Goal: Task Accomplishment & Management: Manage account settings

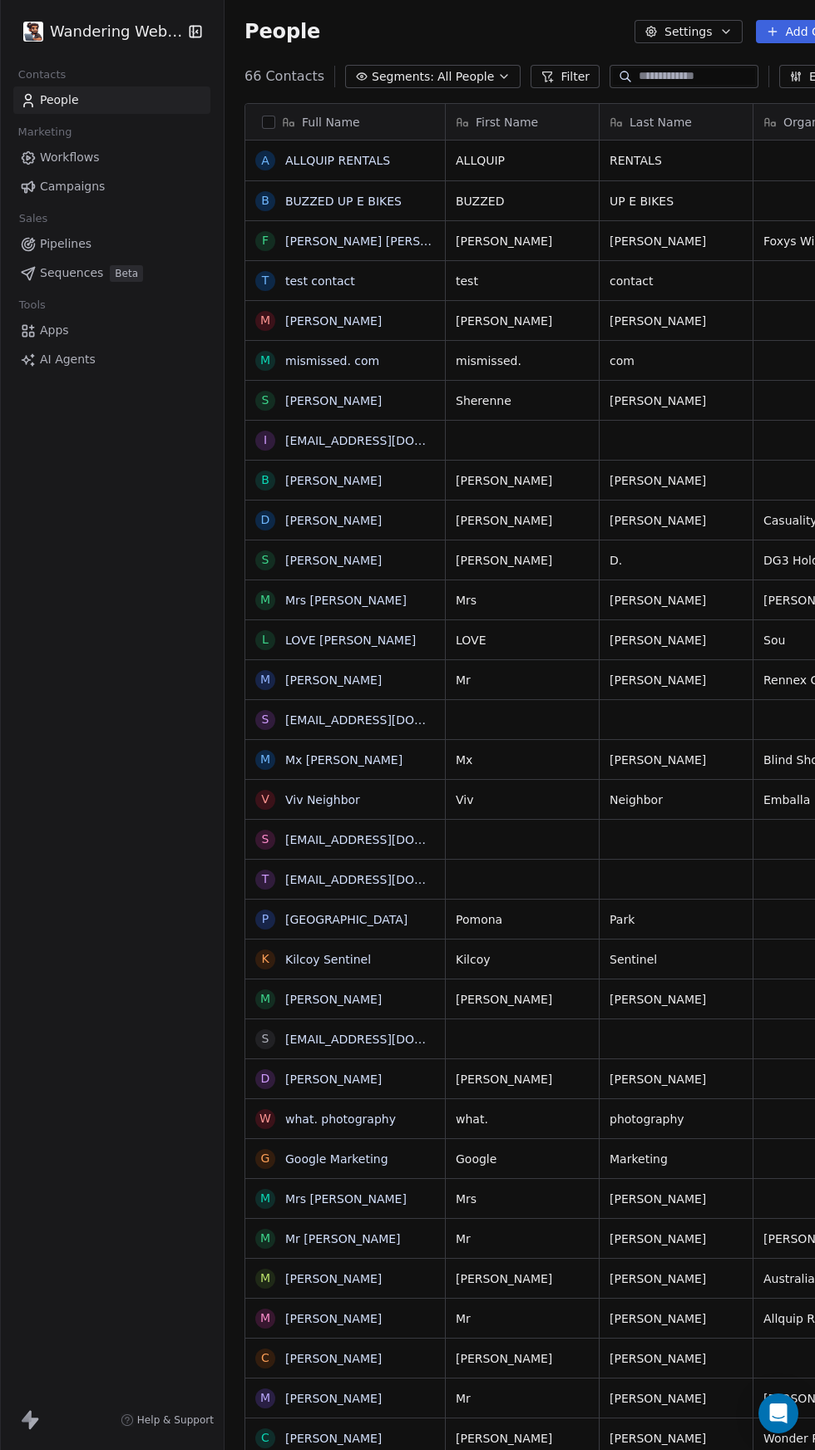
scroll to position [1450, 685]
click at [86, 168] on link "Workflows" at bounding box center [111, 157] width 197 height 27
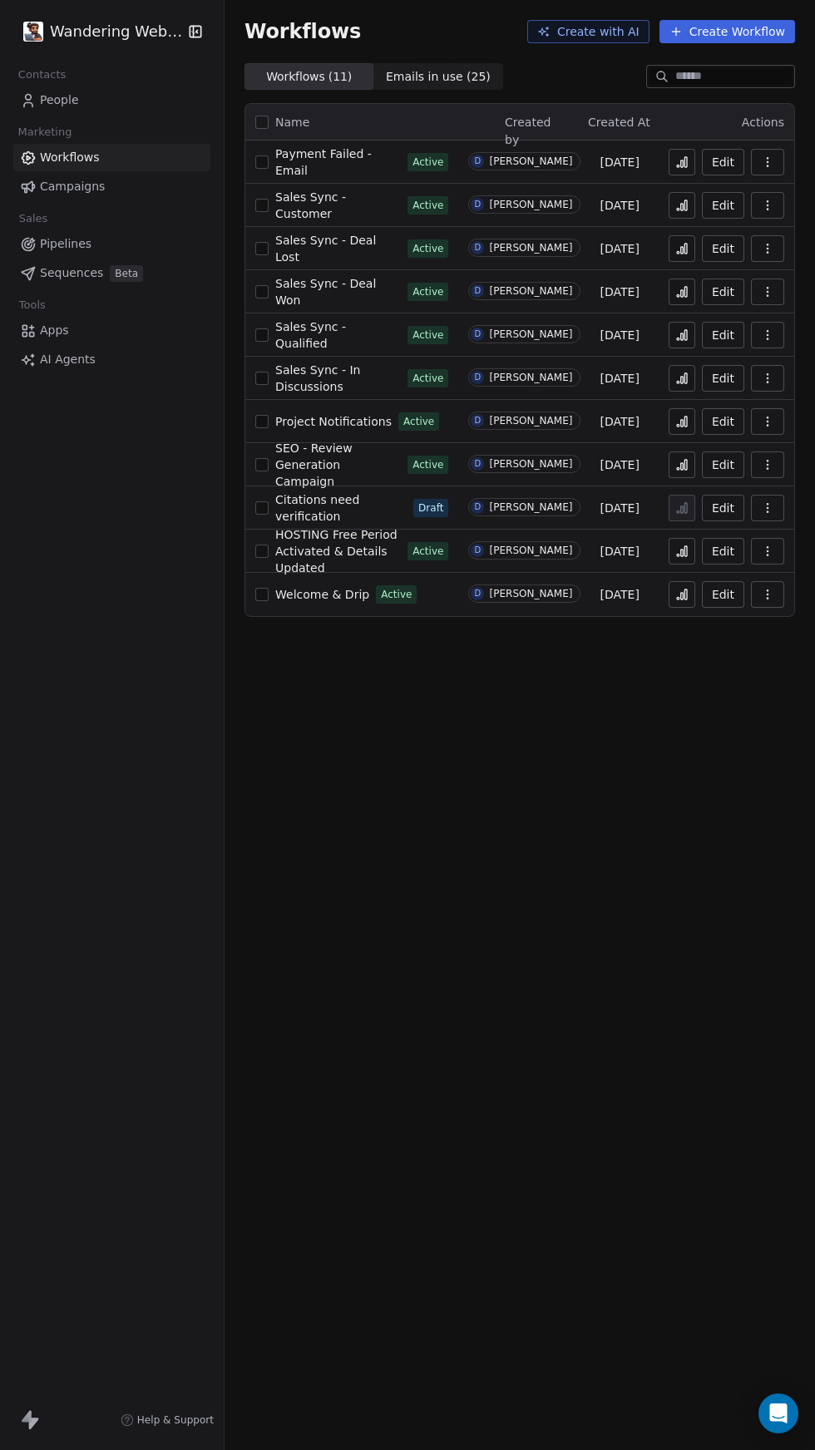
click at [680, 585] on button at bounding box center [681, 594] width 27 height 27
click at [91, 100] on link "People" at bounding box center [111, 99] width 197 height 27
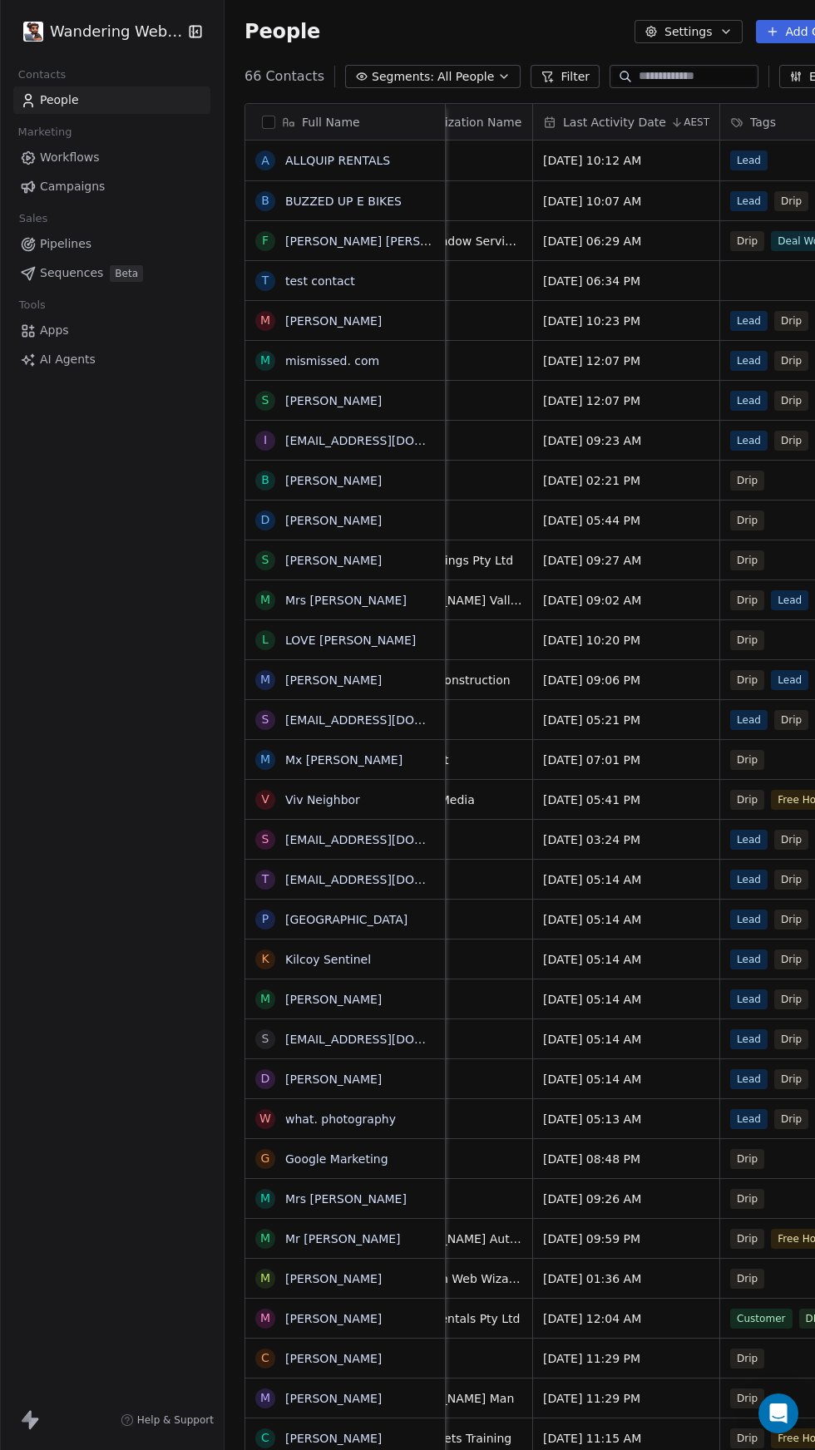
scroll to position [0, 374]
click at [695, 76] on input at bounding box center [696, 76] width 116 height 17
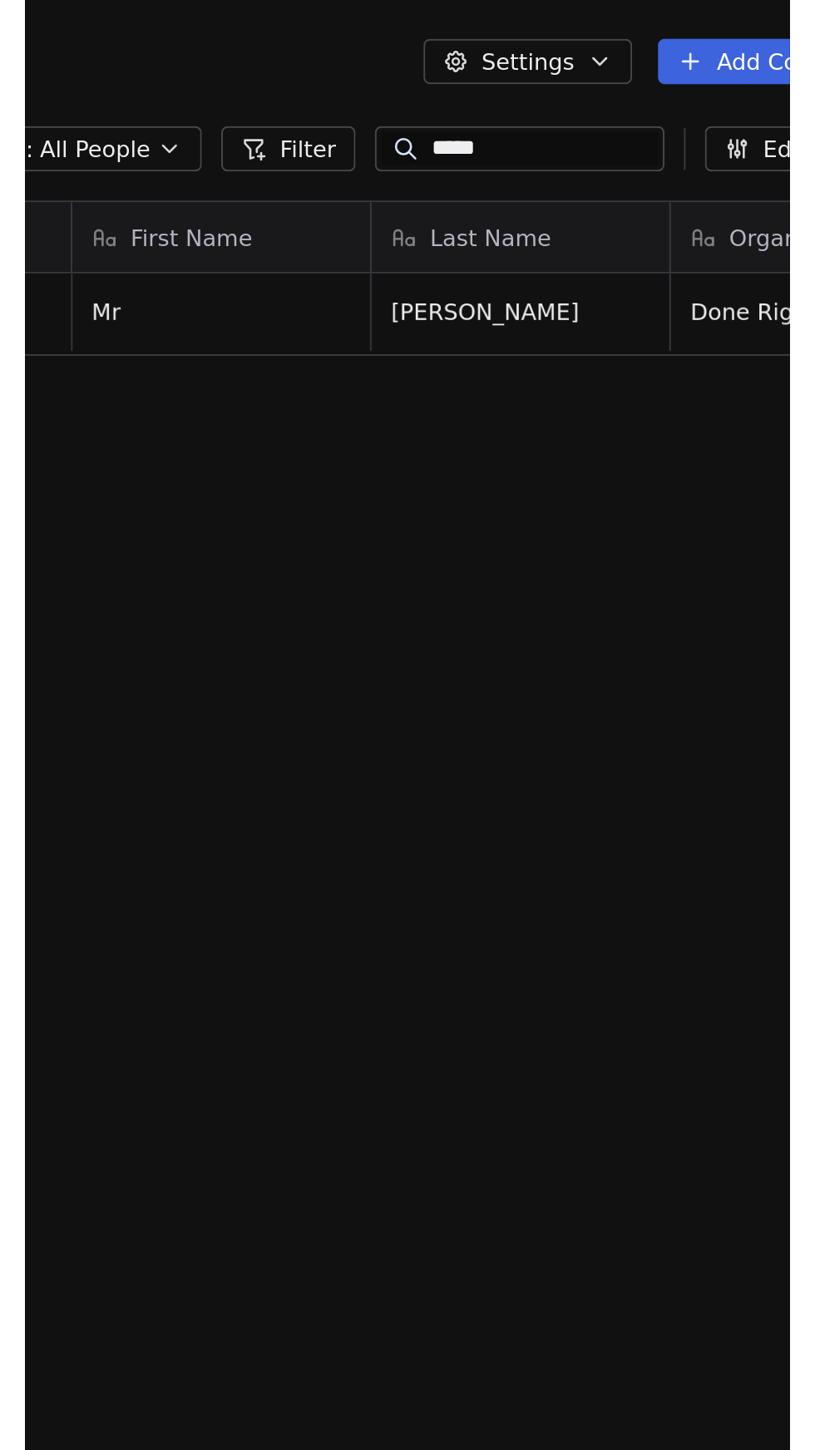
scroll to position [1450, 677]
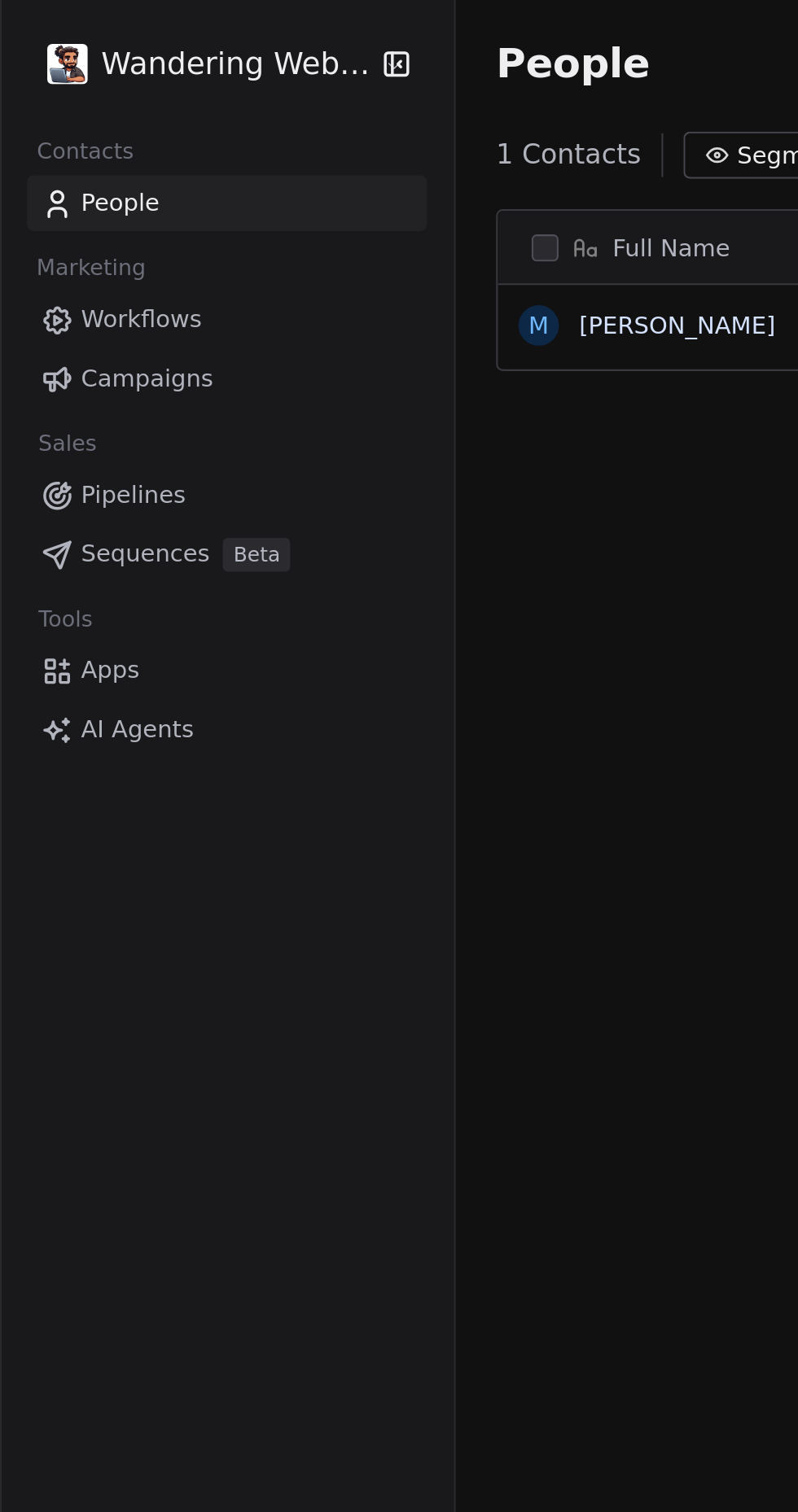
type input "*****"
click at [324, 155] on link "Mr Corey Logan" at bounding box center [326, 157] width 94 height 13
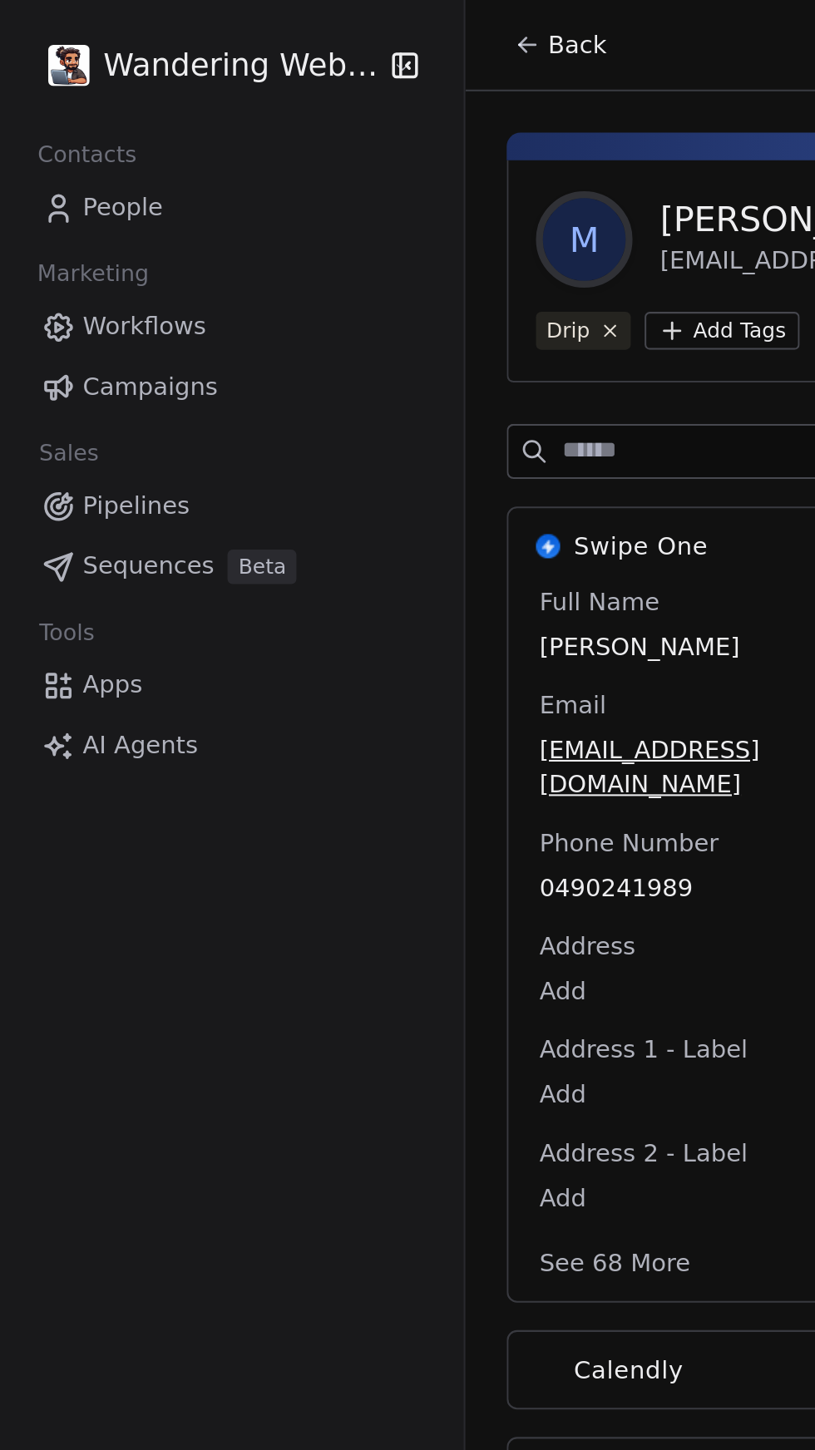
scroll to position [0, 12]
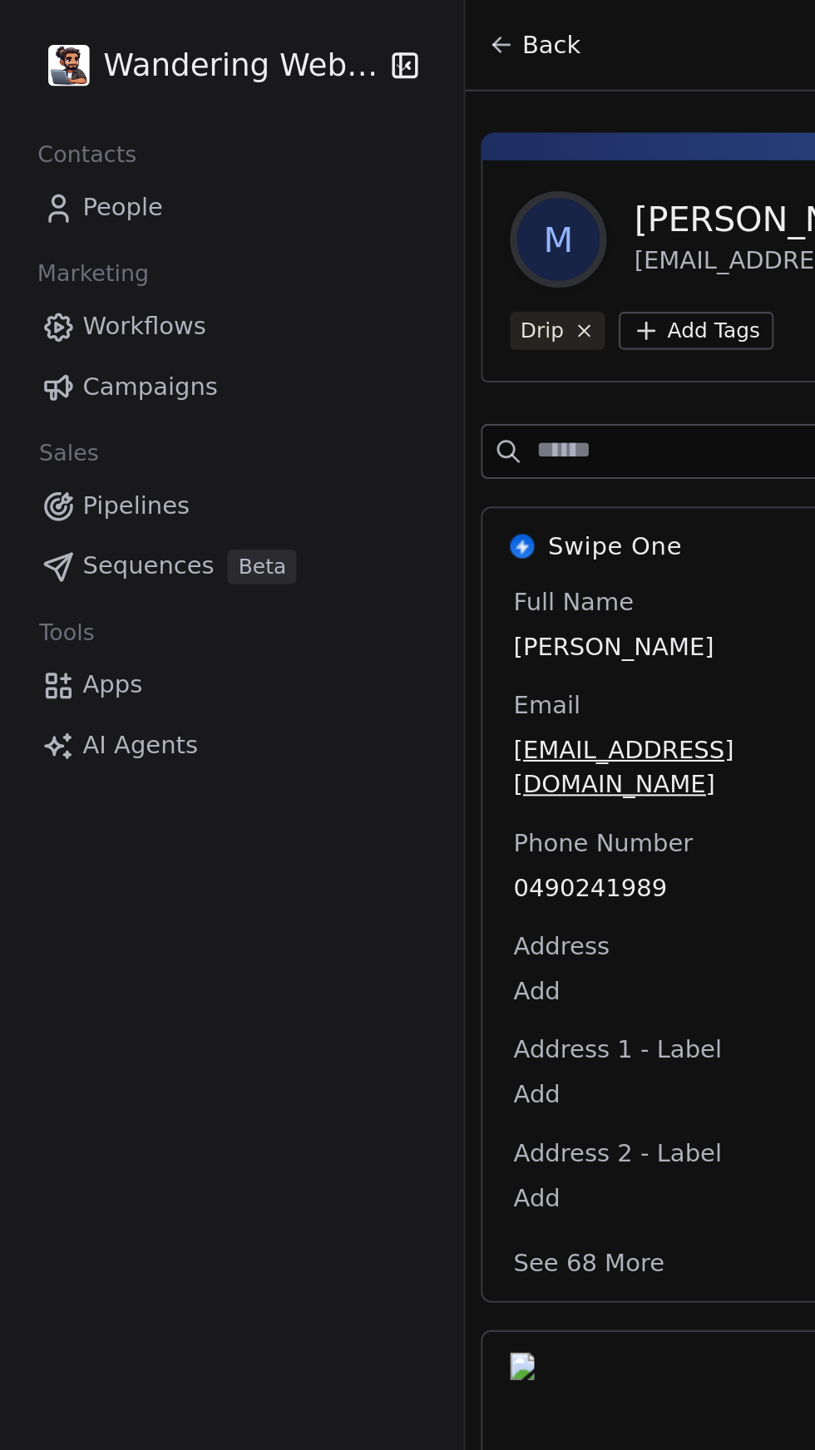
click at [196, 31] on icon "button" at bounding box center [197, 31] width 2 height 2
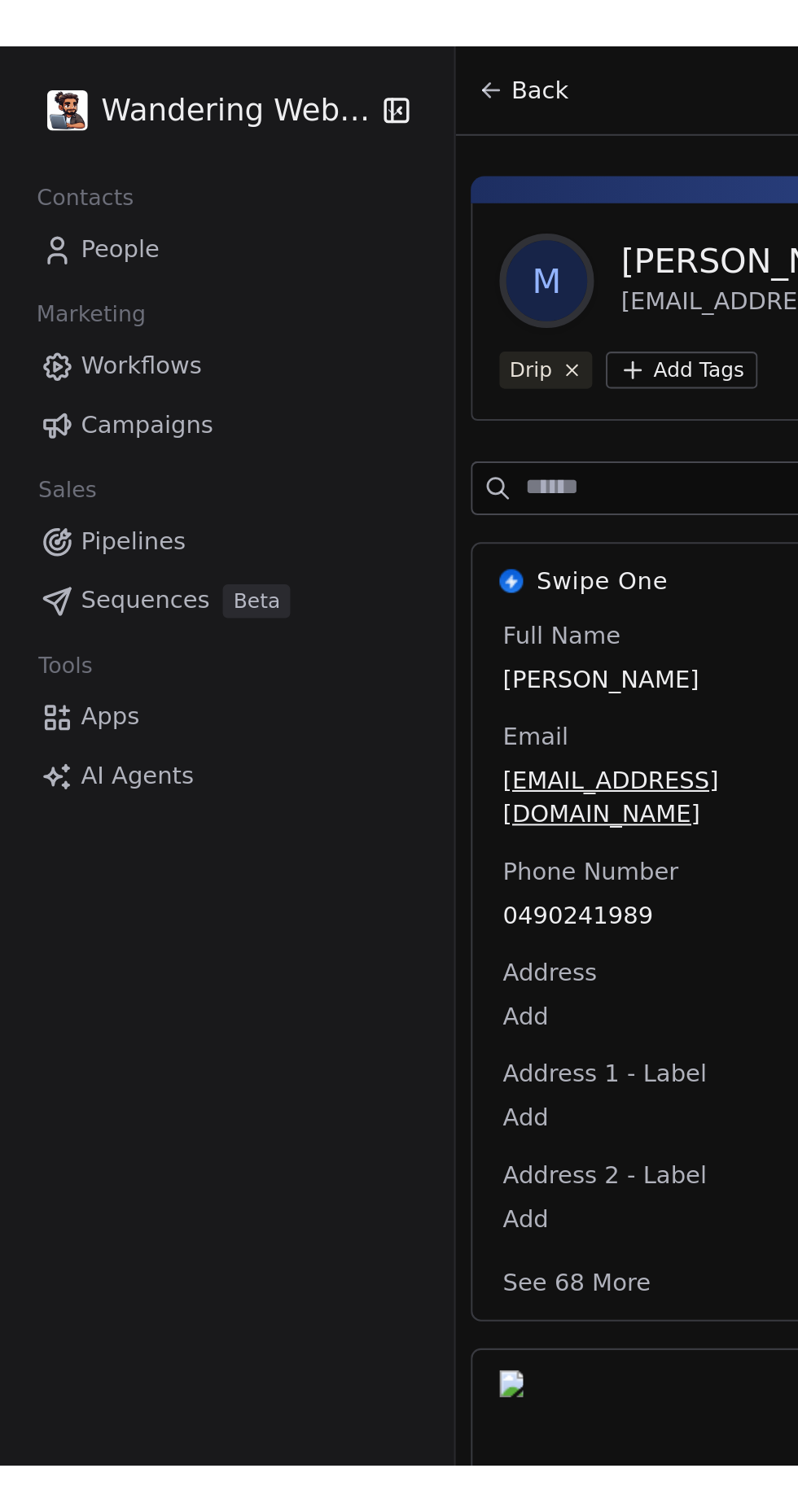
scroll to position [0, 0]
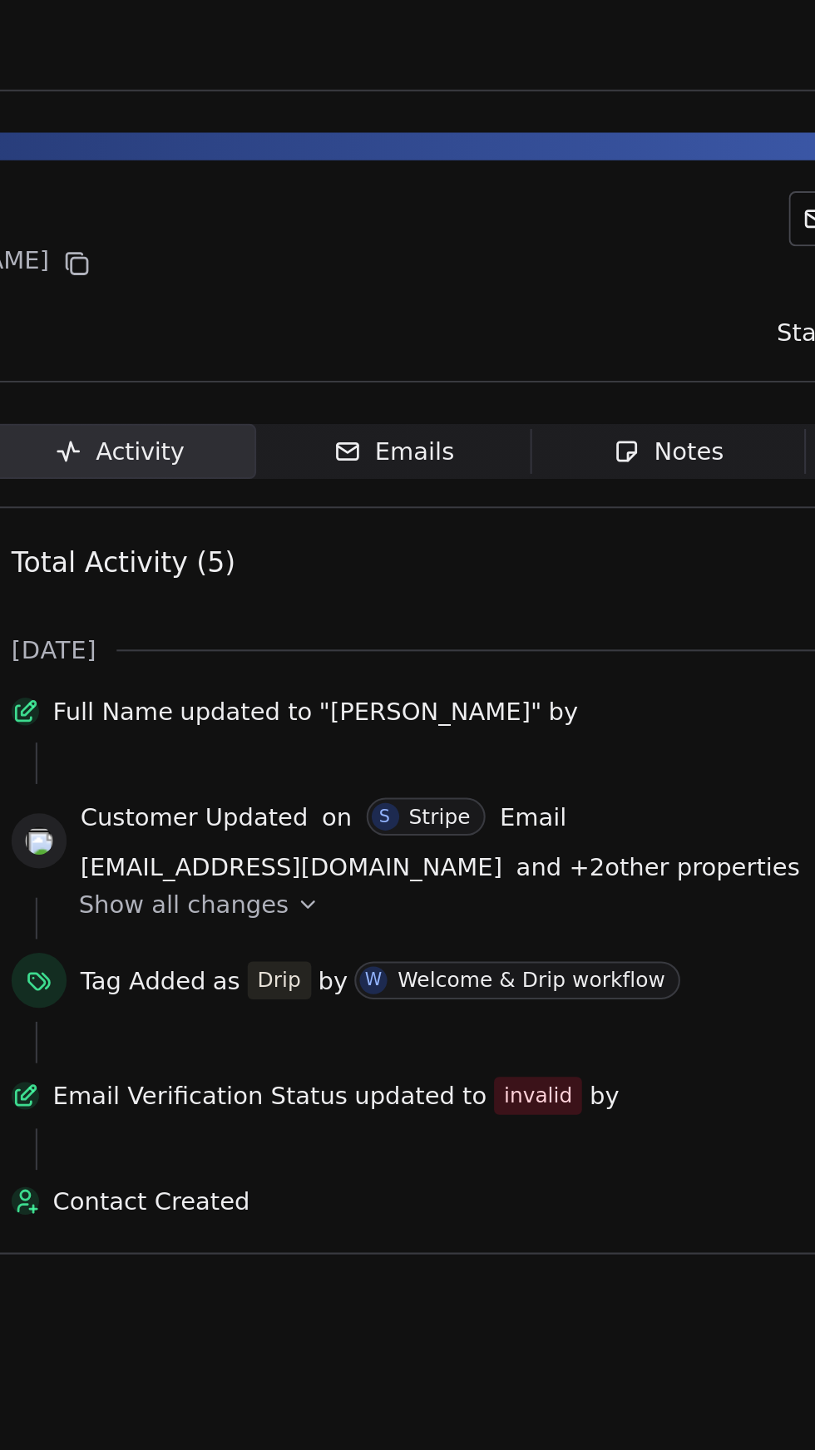
click at [483, 214] on div "Emails" at bounding box center [464, 217] width 58 height 17
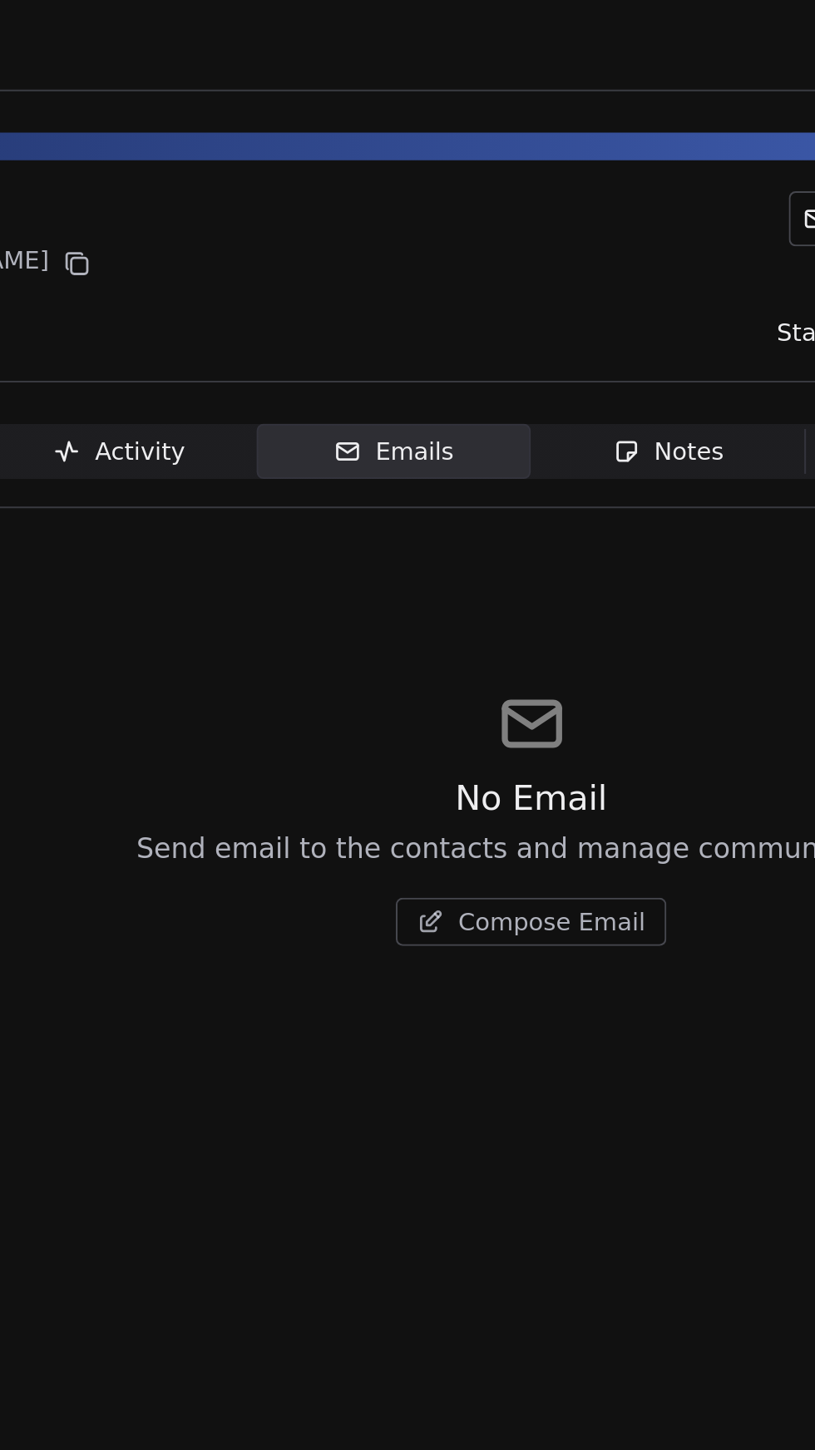
click at [356, 221] on div "Activity" at bounding box center [330, 217] width 63 height 17
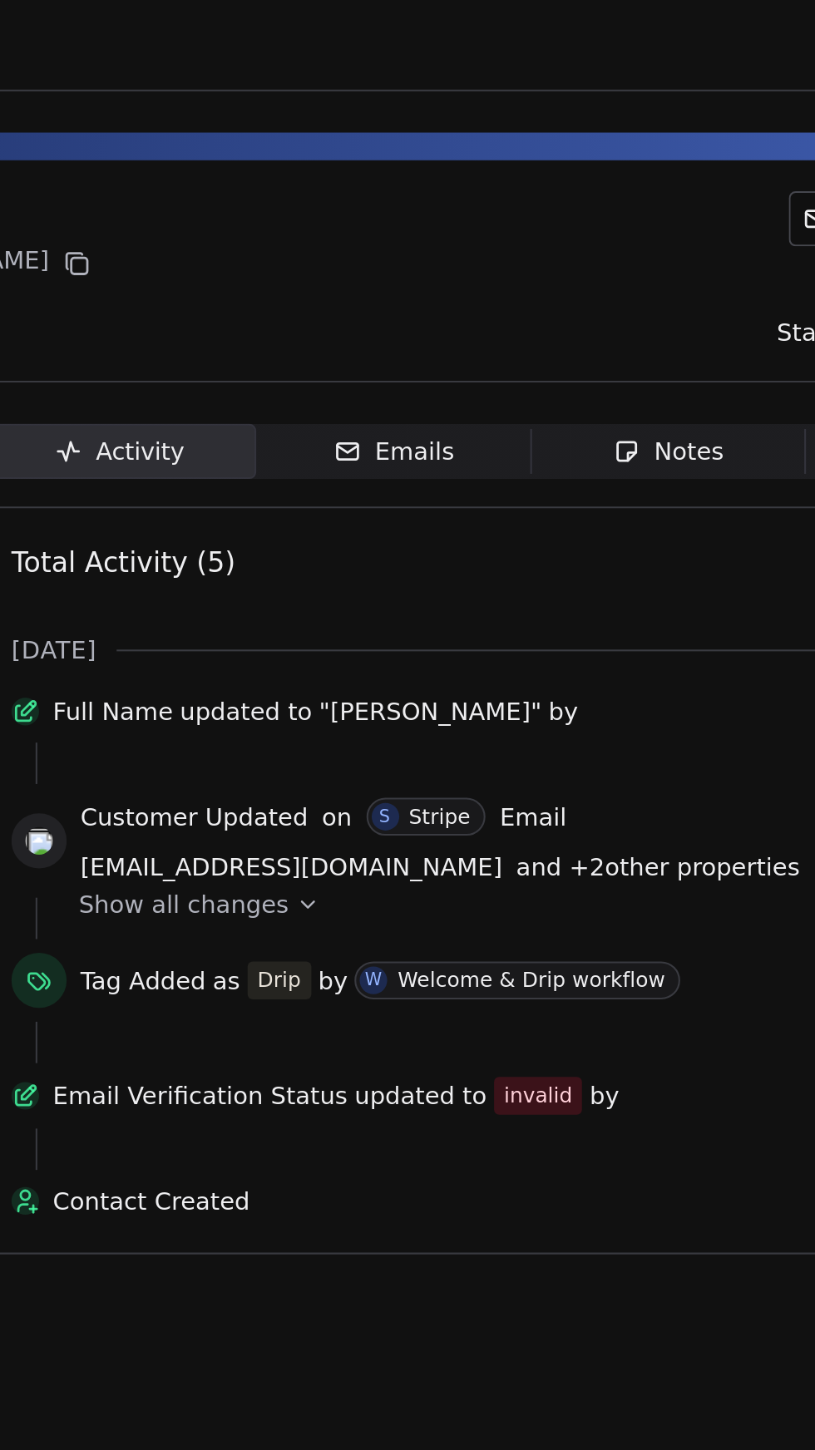
click at [422, 445] on div "Show all changes" at bounding box center [540, 436] width 457 height 17
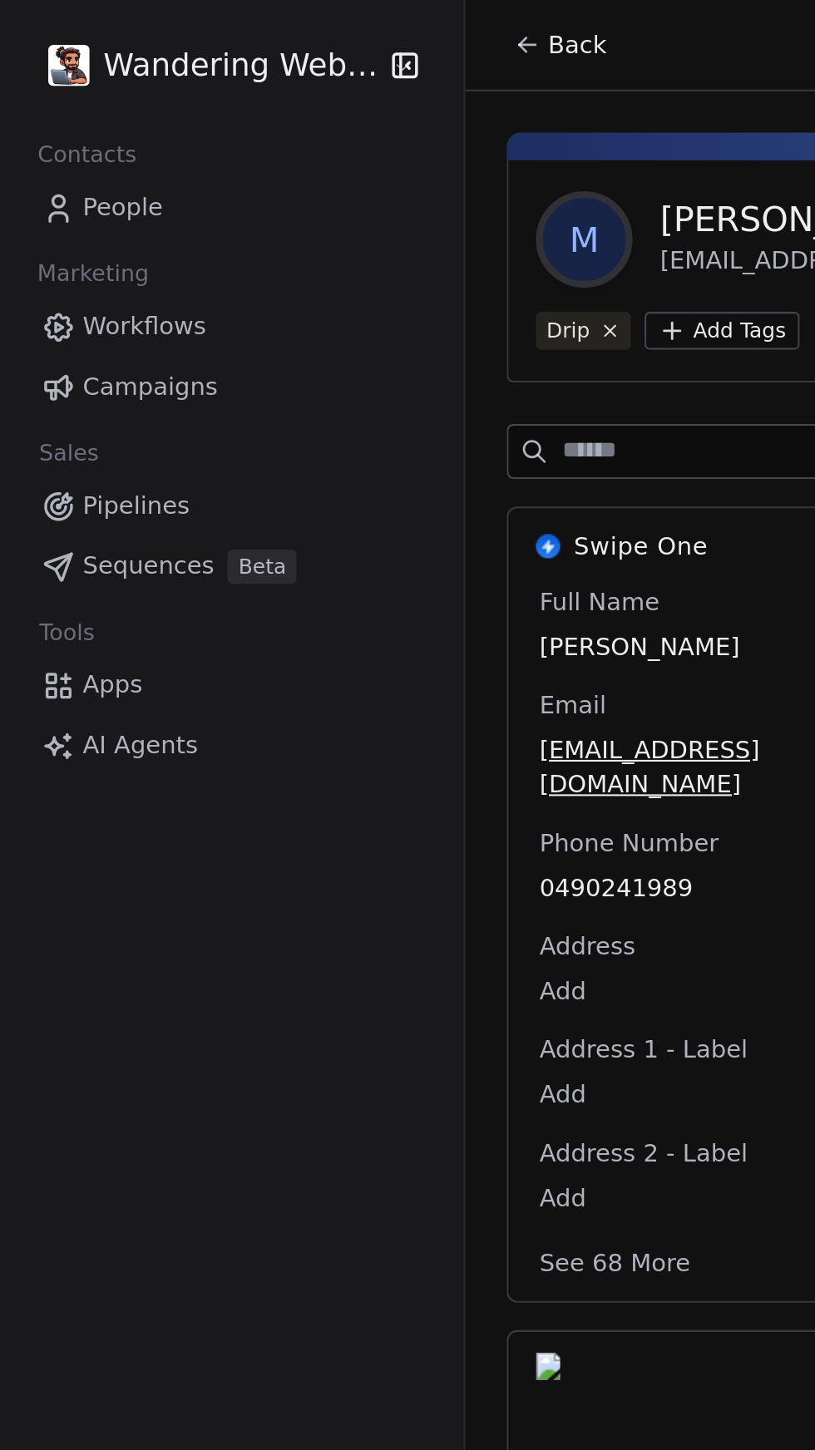
click at [195, 31] on icon "button" at bounding box center [195, 31] width 17 height 17
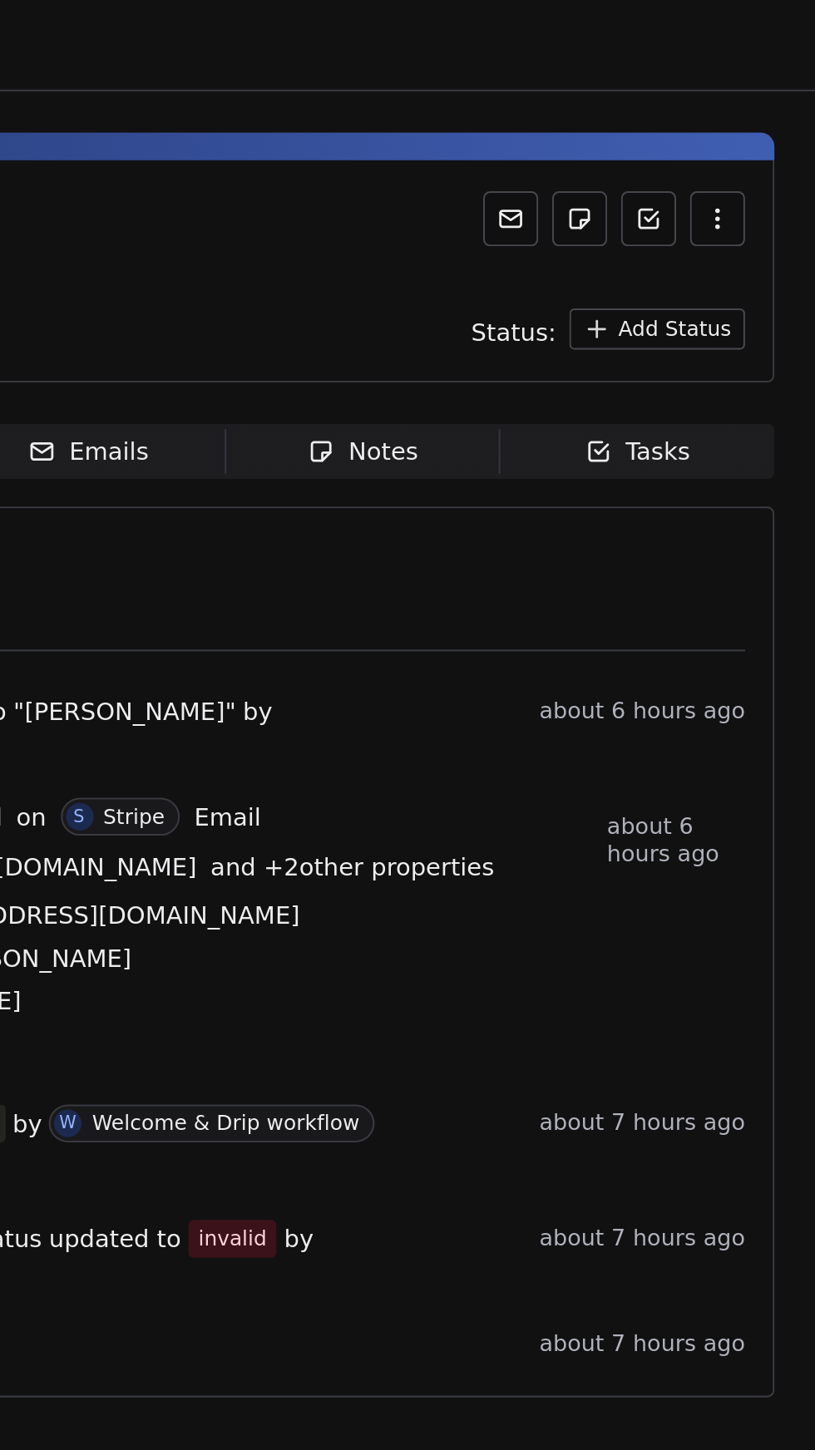
click at [672, 101] on icon at bounding box center [667, 104] width 10 height 7
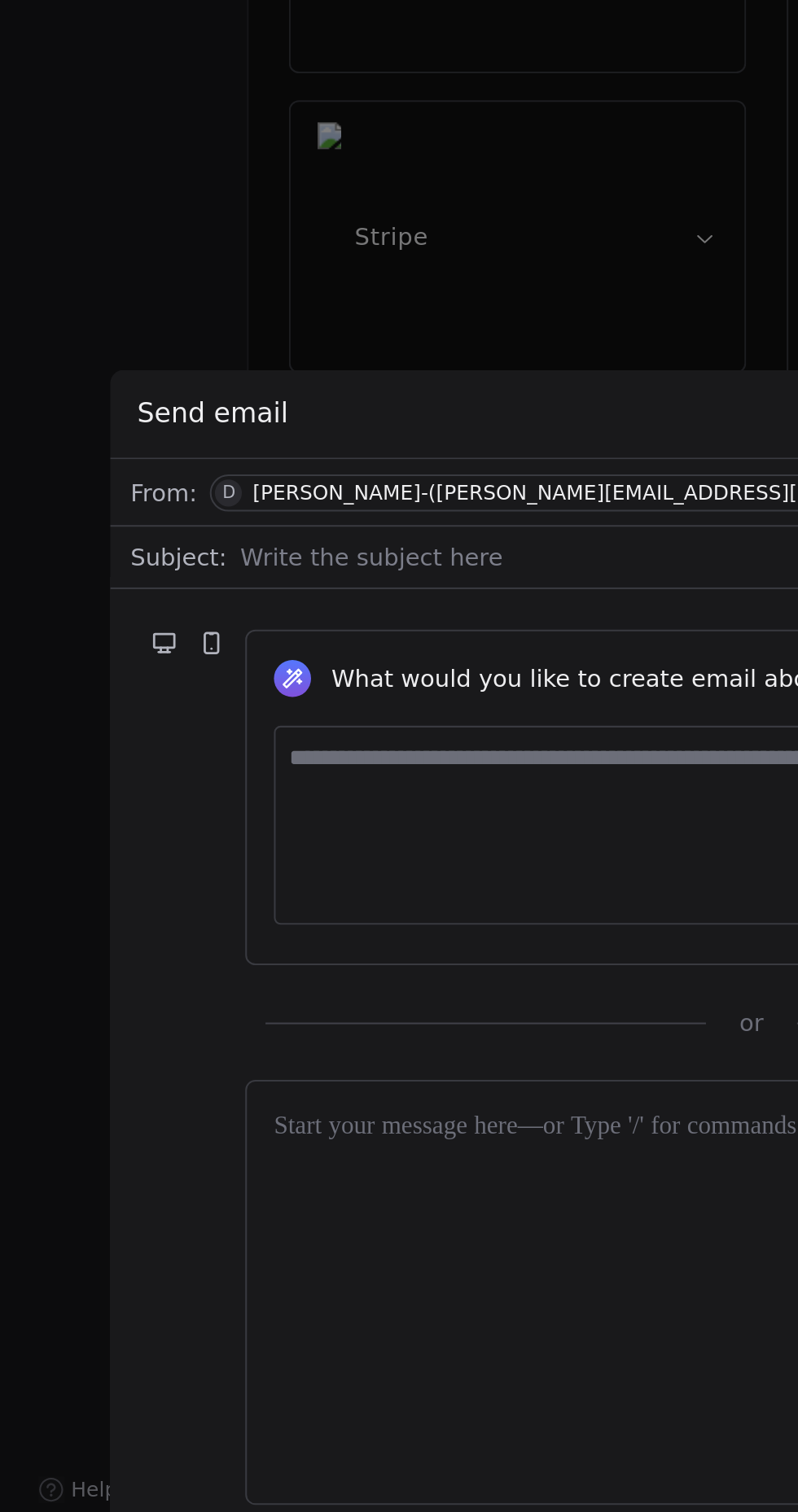
scroll to position [52, 0]
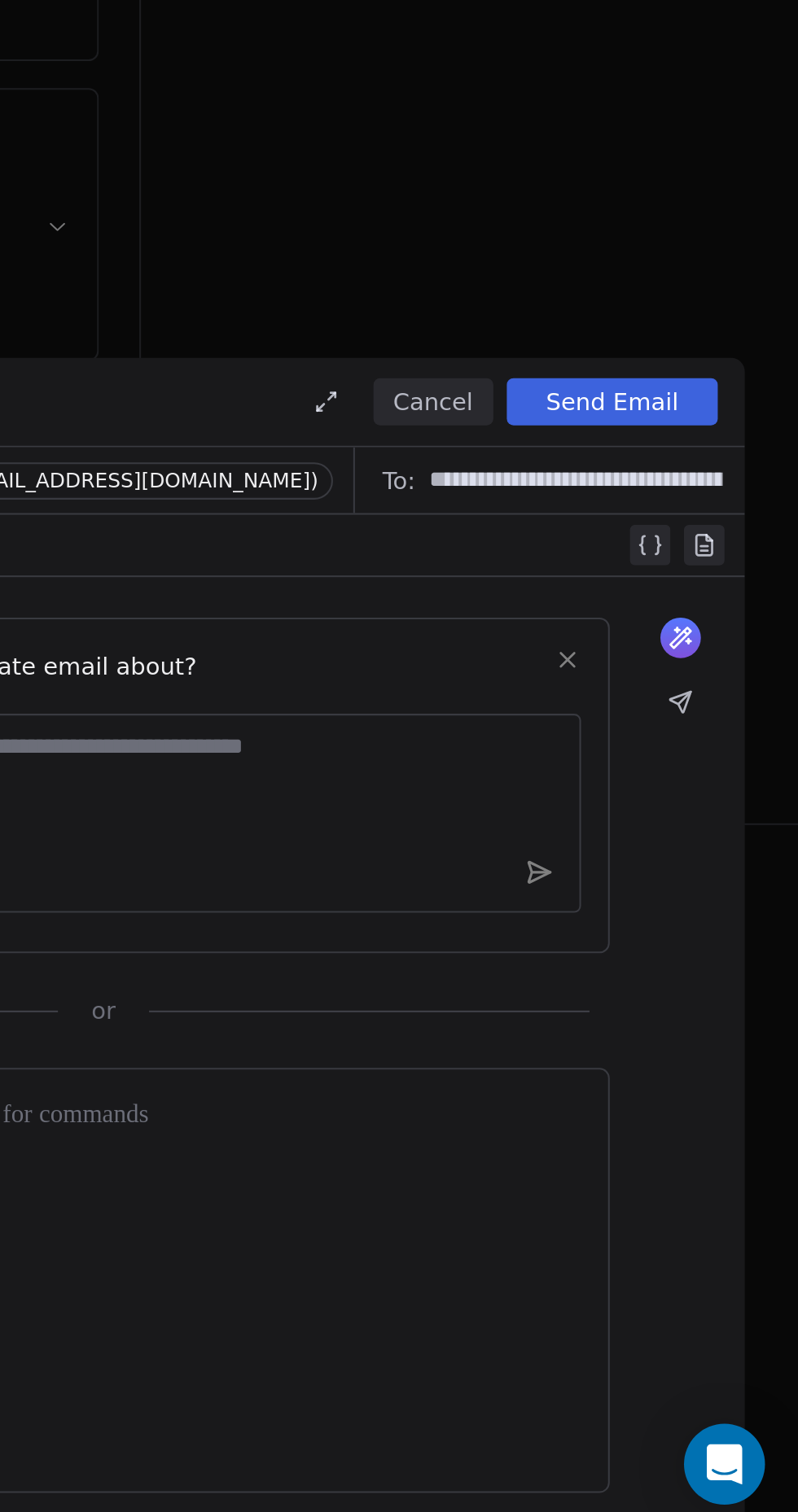
click at [634, 962] on button "Cancel" at bounding box center [621, 964] width 58 height 23
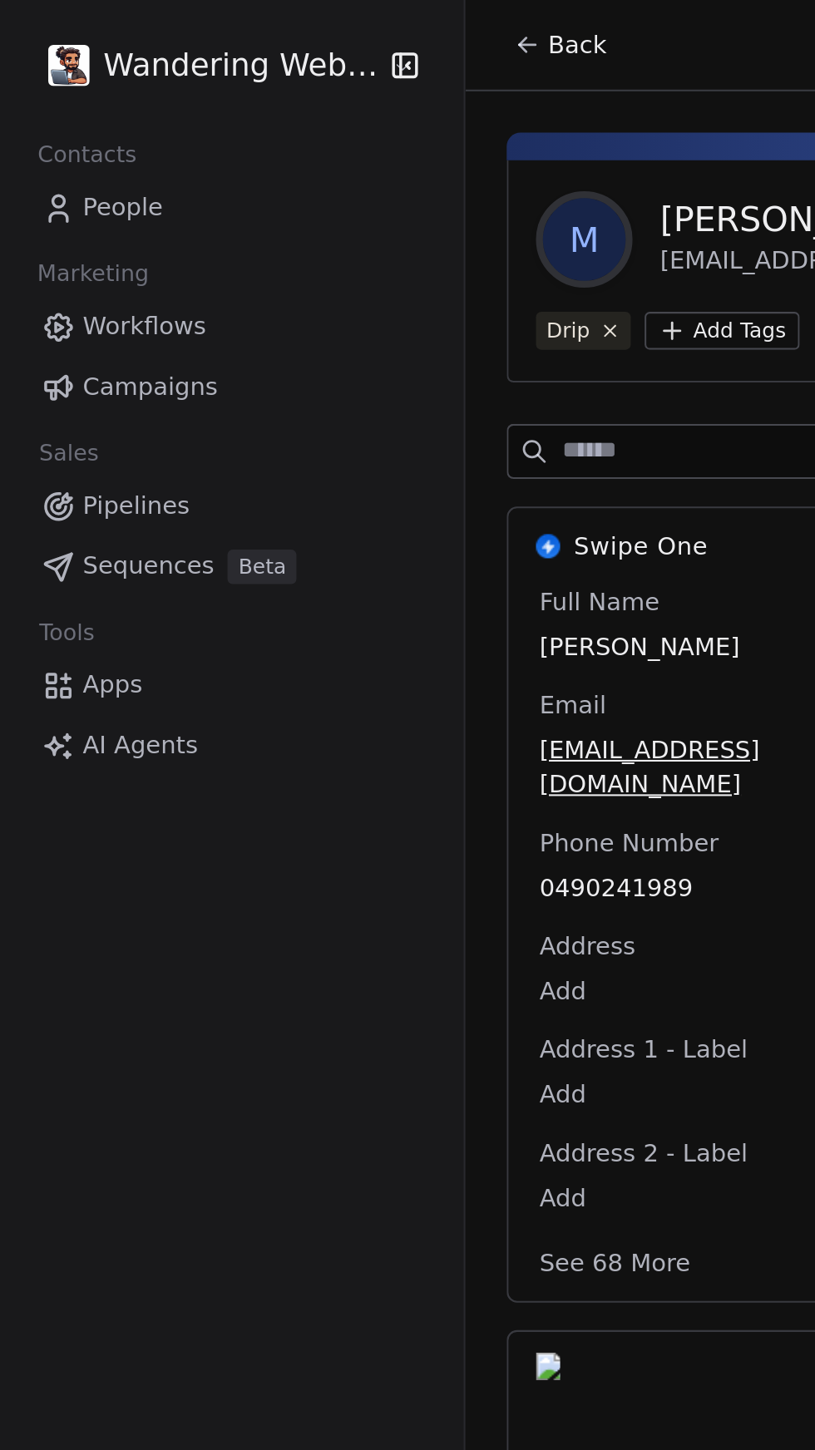
click at [73, 158] on span "Workflows" at bounding box center [70, 157] width 60 height 17
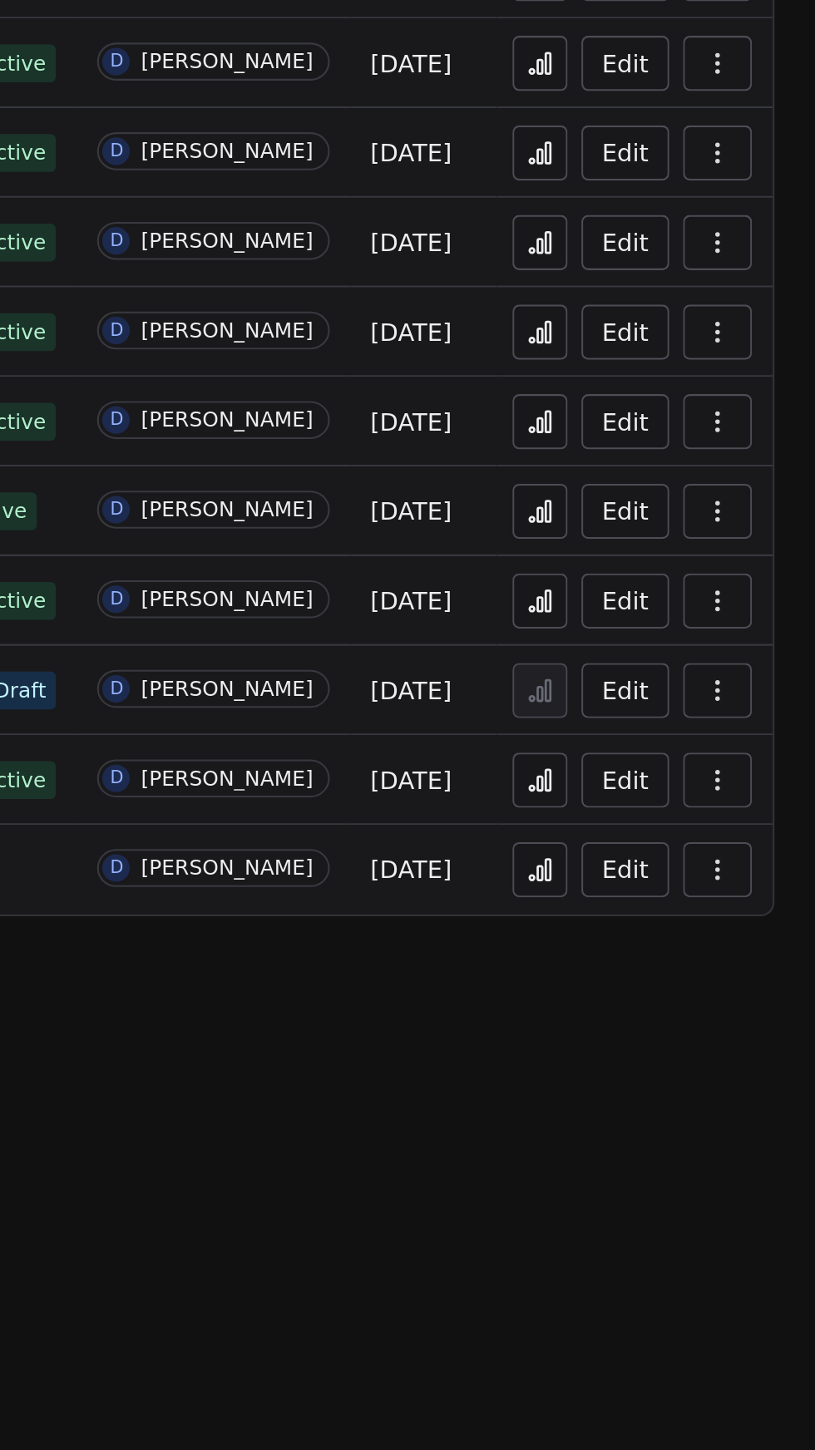
click at [688, 594] on icon at bounding box center [681, 594] width 13 height 13
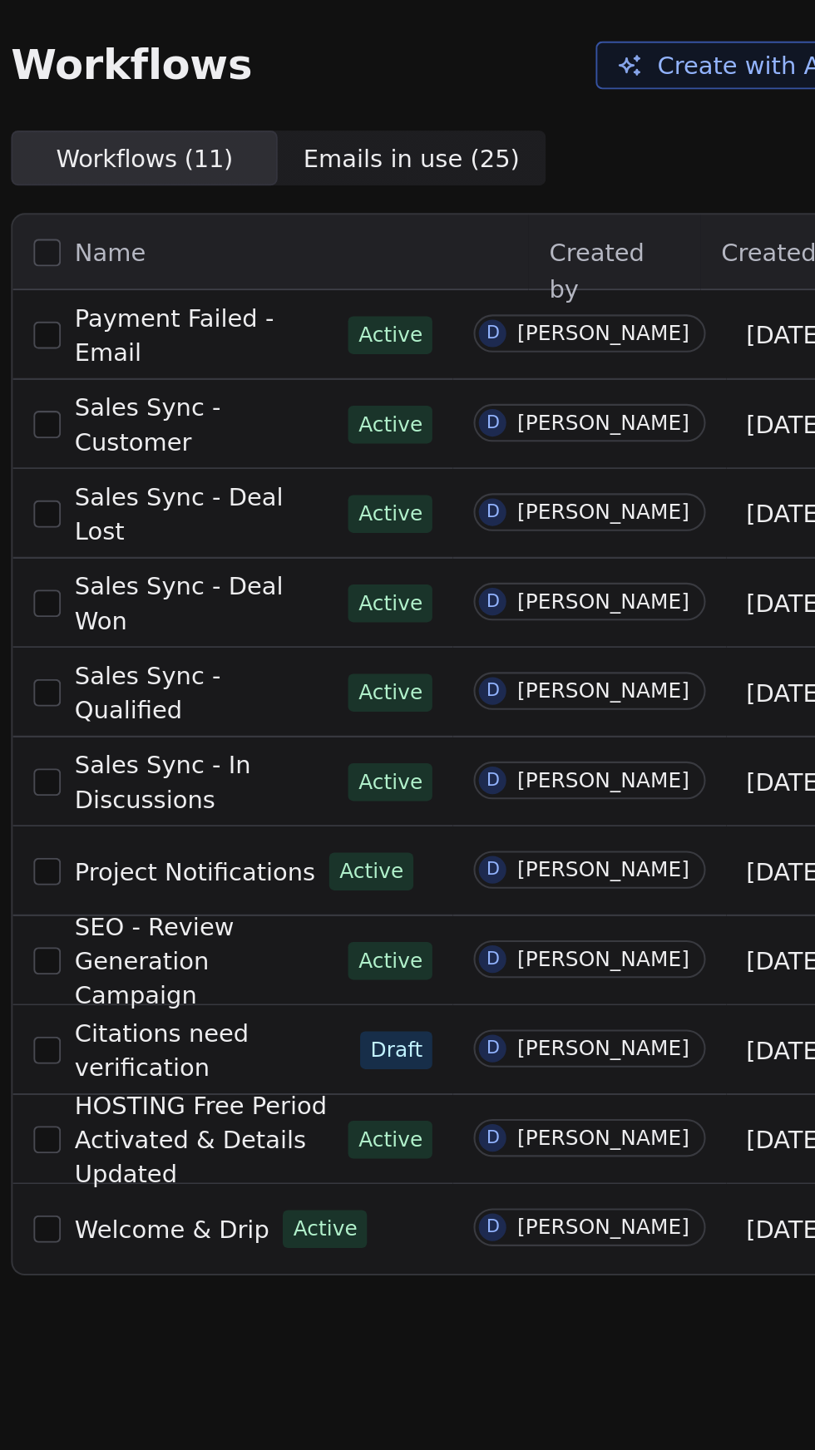
click at [331, 591] on span "Welcome & Drip" at bounding box center [322, 594] width 94 height 13
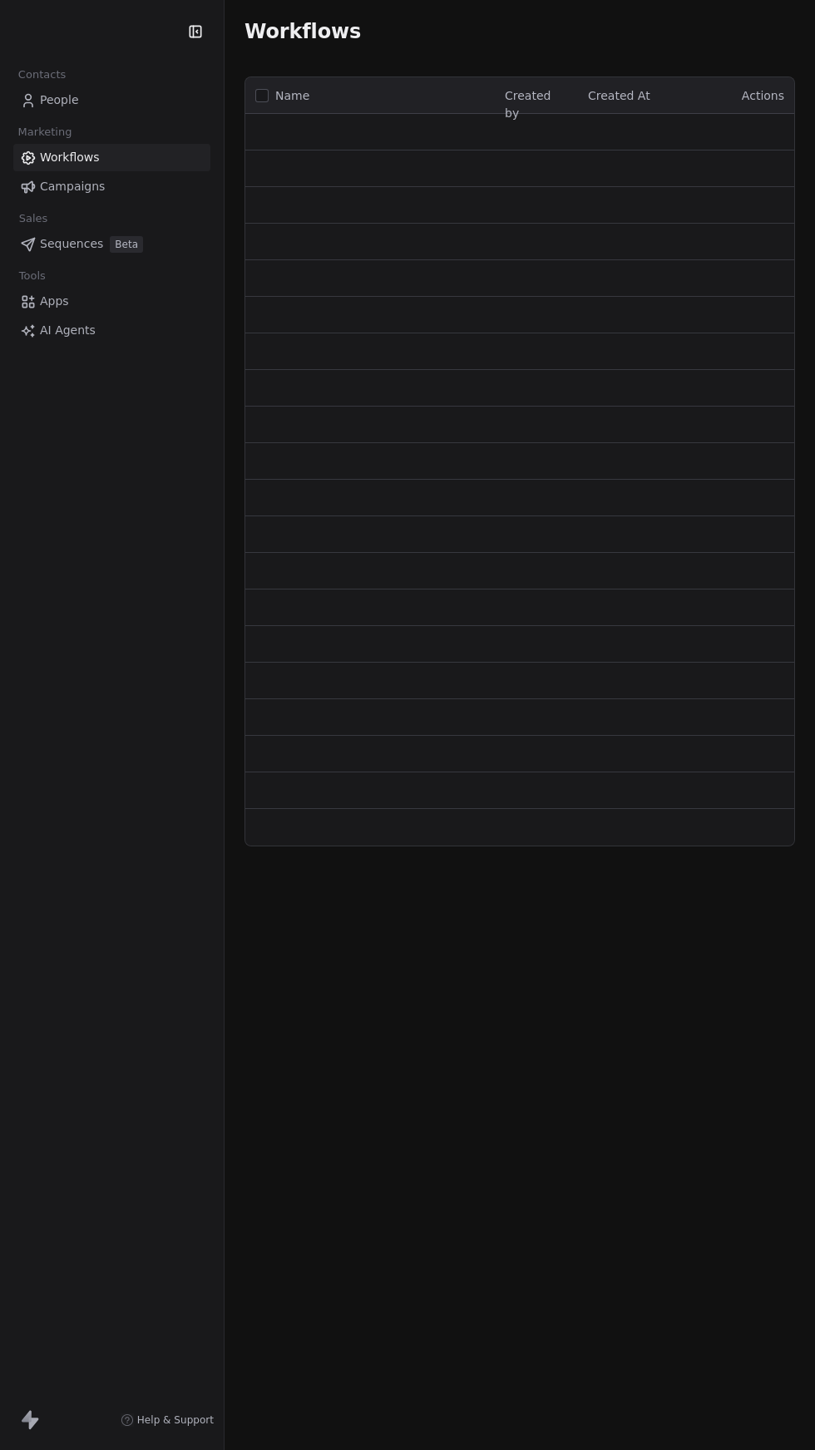
click at [63, 97] on span "People" at bounding box center [59, 99] width 39 height 17
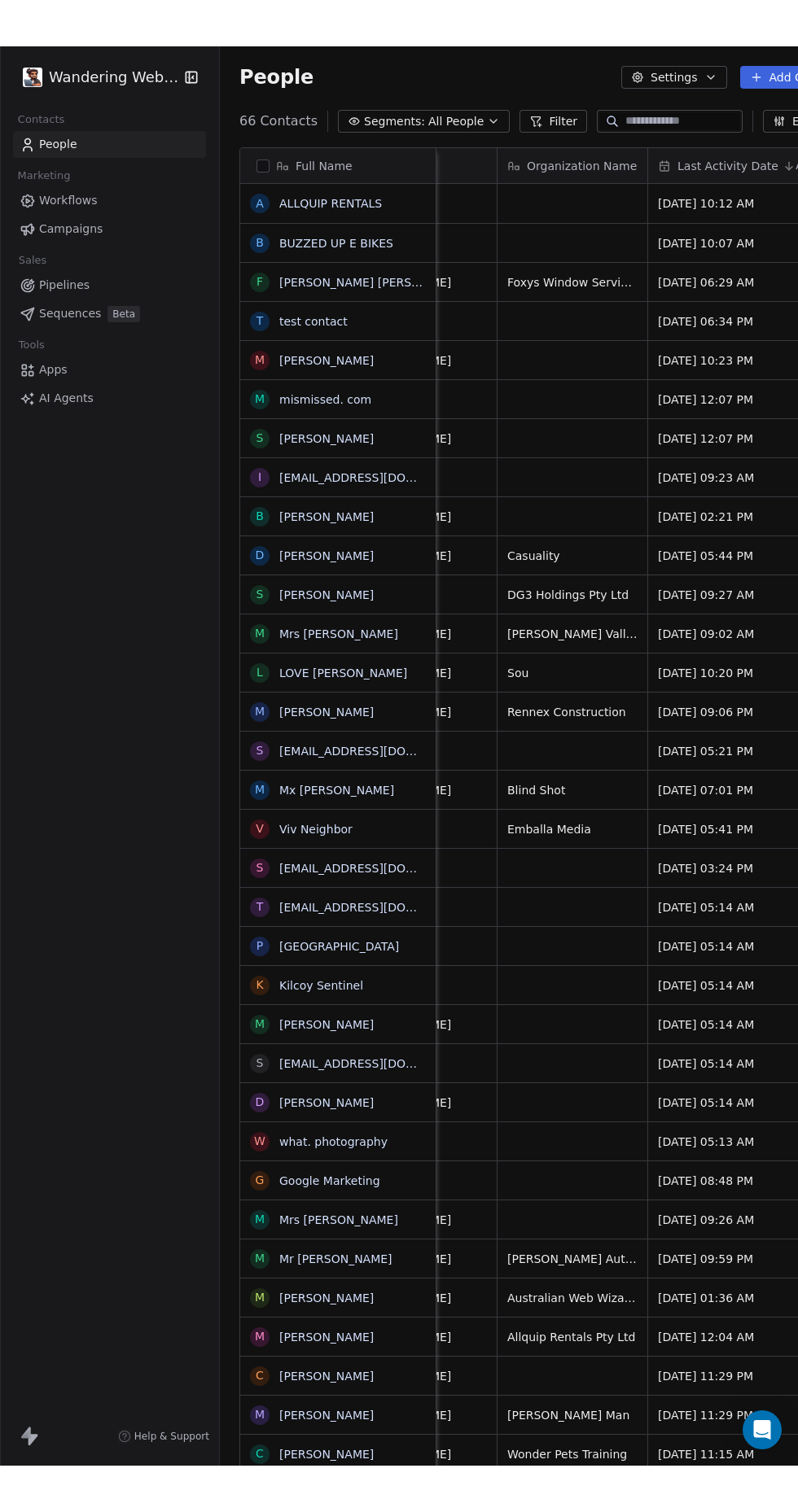
scroll to position [0, 388]
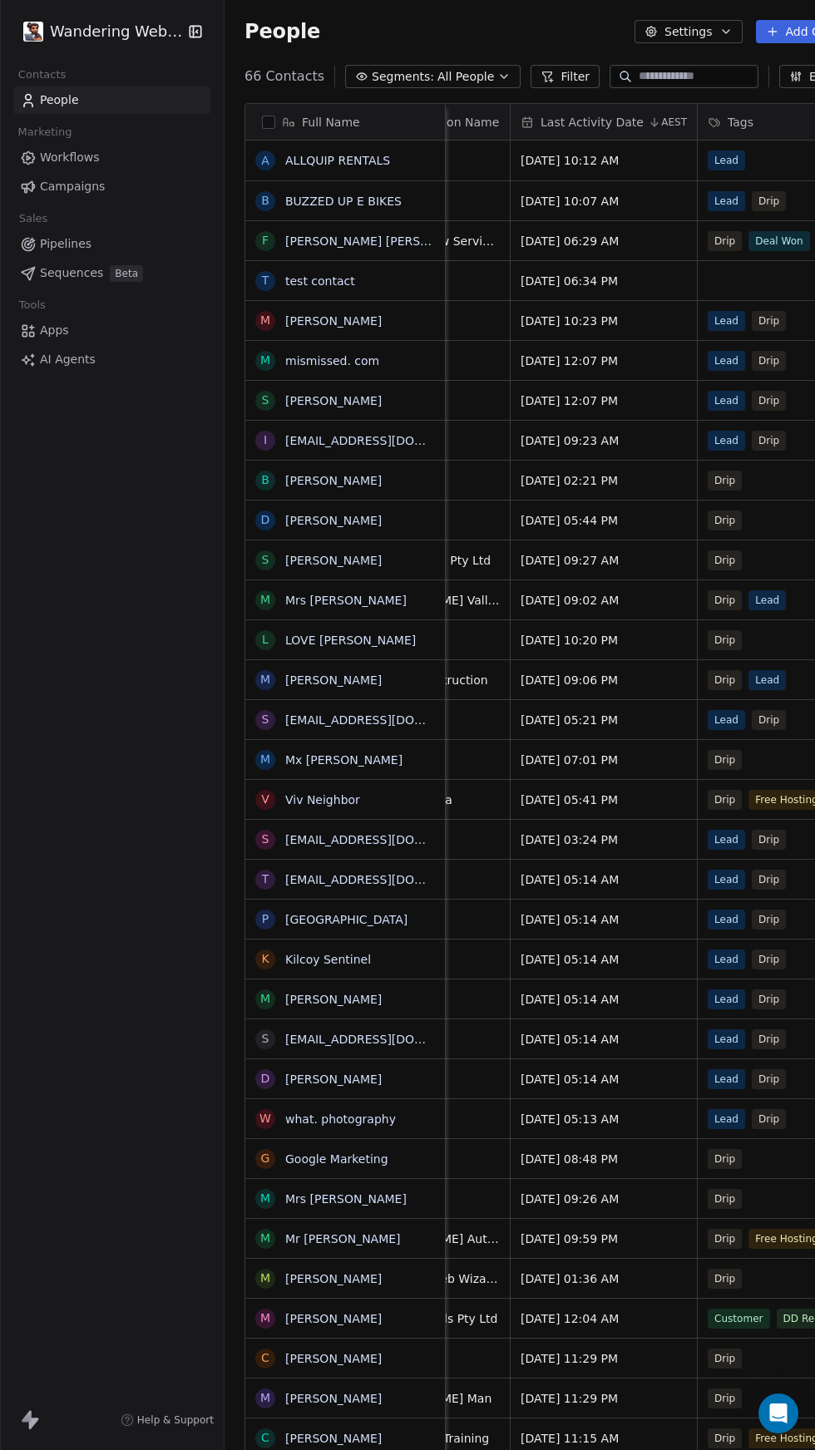
click at [665, 71] on input at bounding box center [696, 76] width 116 height 17
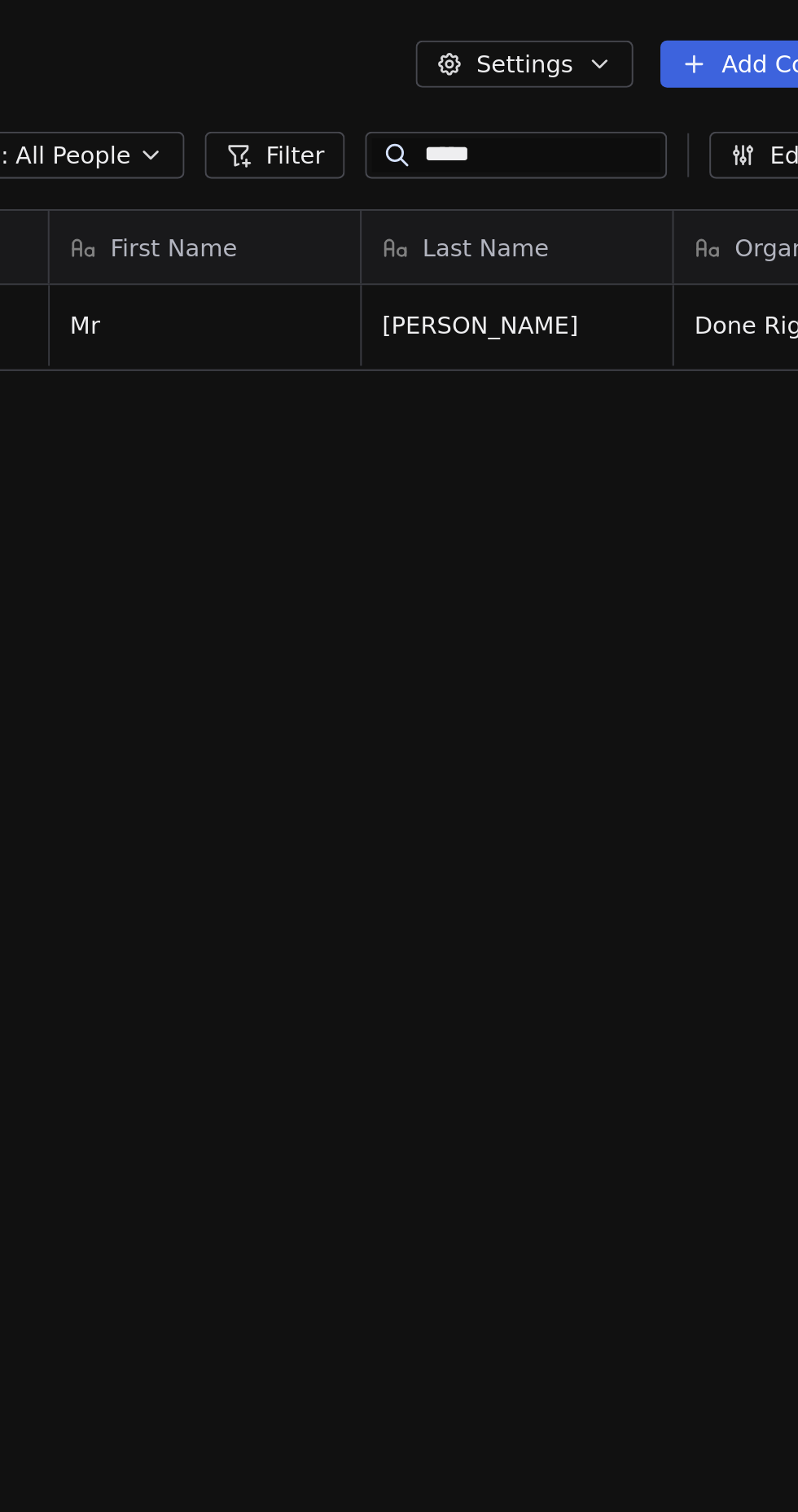
scroll to position [1420, 663]
type input "*****"
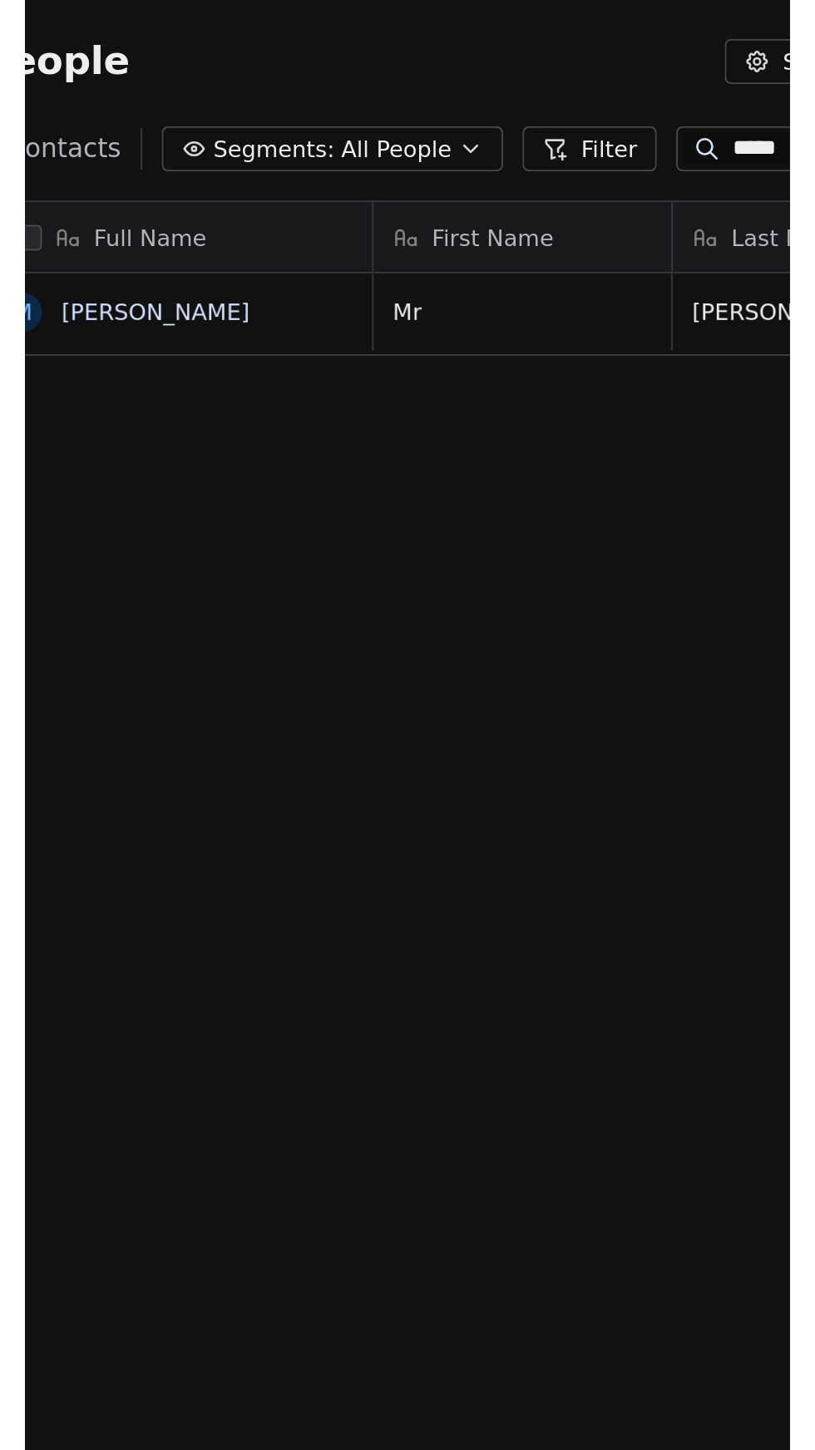
scroll to position [0, 0]
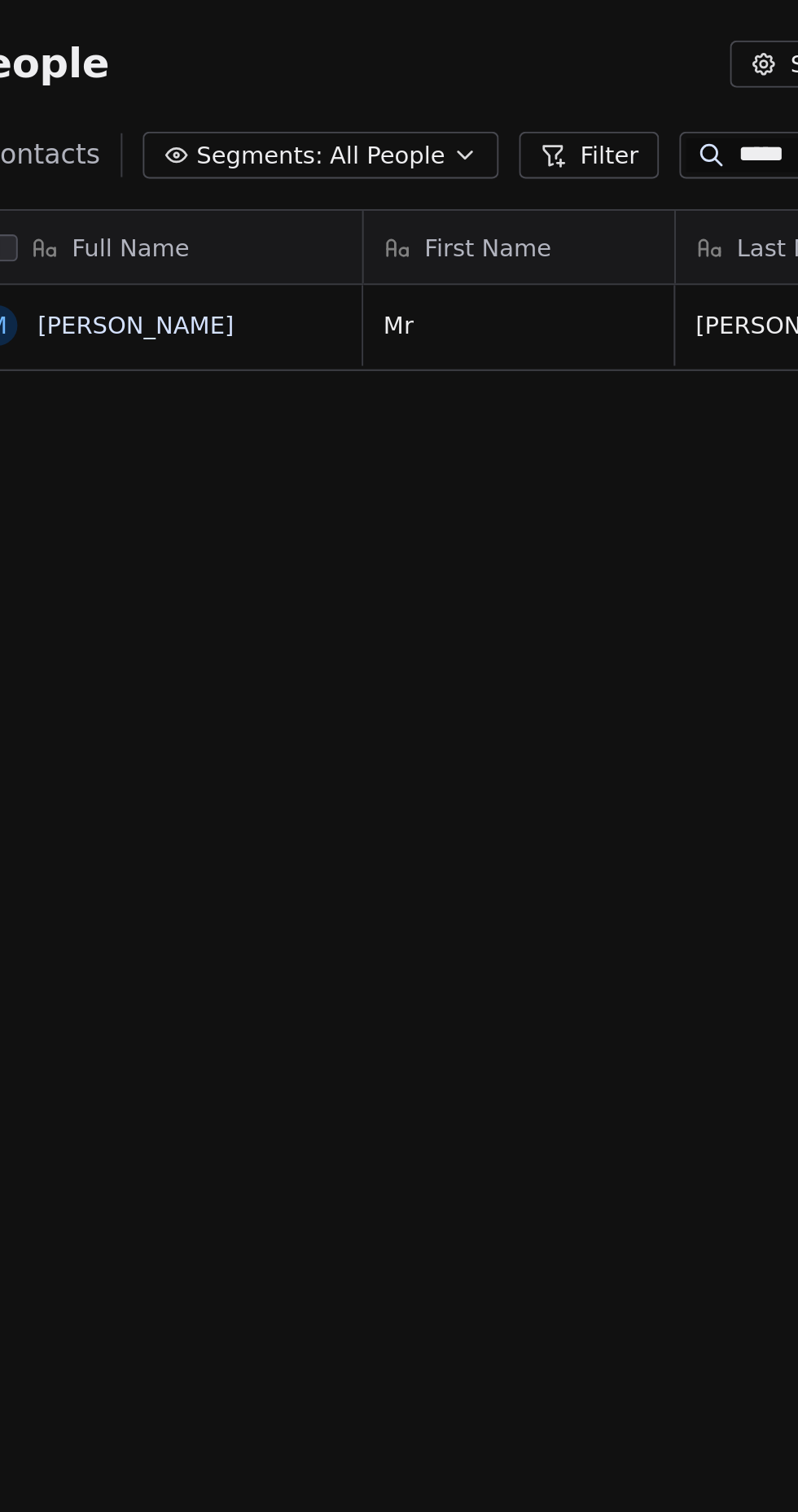
click at [334, 154] on link "Mr Corey Logan" at bounding box center [326, 157] width 94 height 13
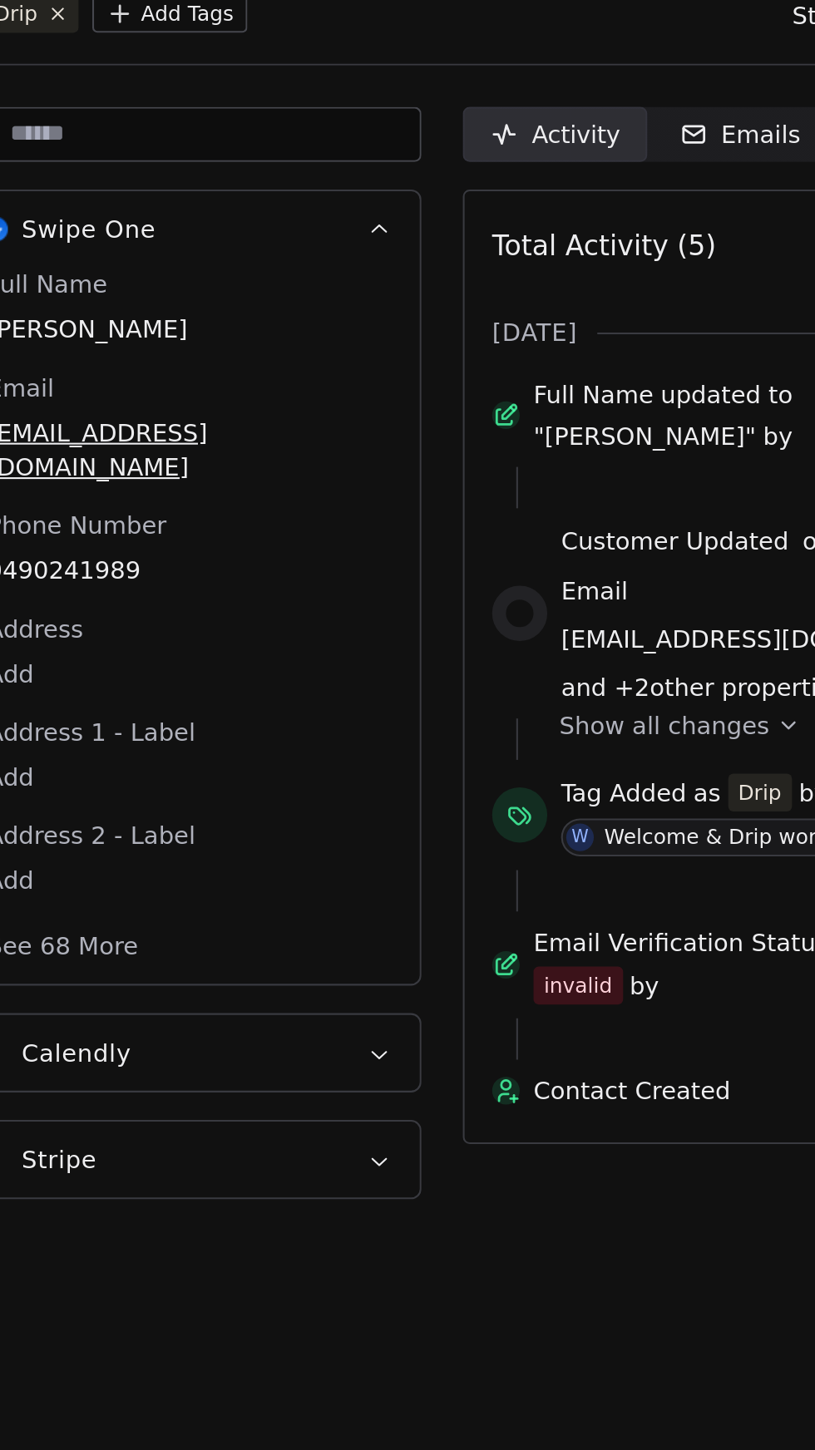
scroll to position [0, 12]
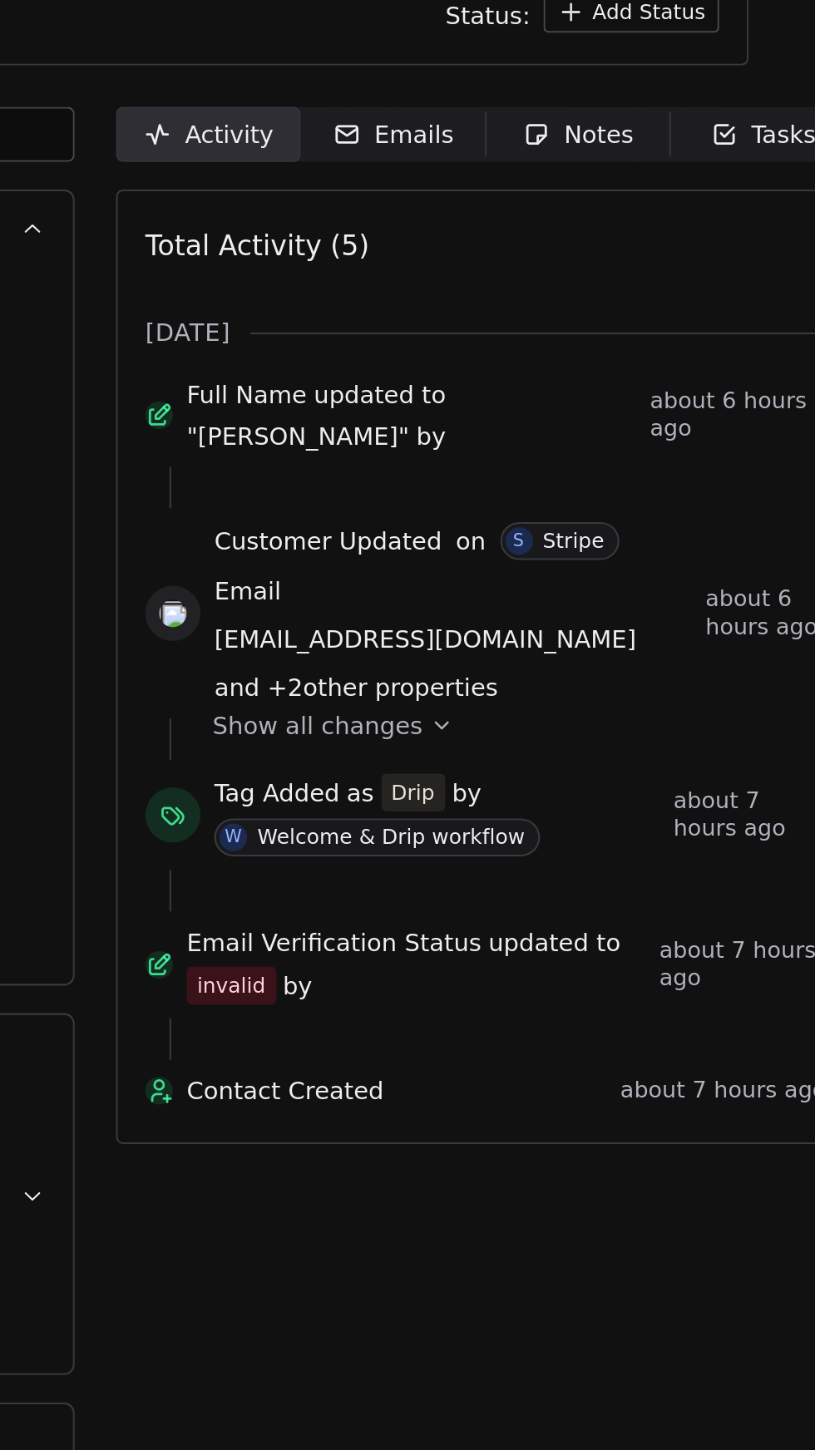
click at [634, 607] on span "Email Verification Status" at bounding box center [582, 607] width 142 height 17
click at [497, 625] on div at bounding box center [497, 618] width 13 height 13
click at [505, 615] on icon at bounding box center [497, 618] width 13 height 13
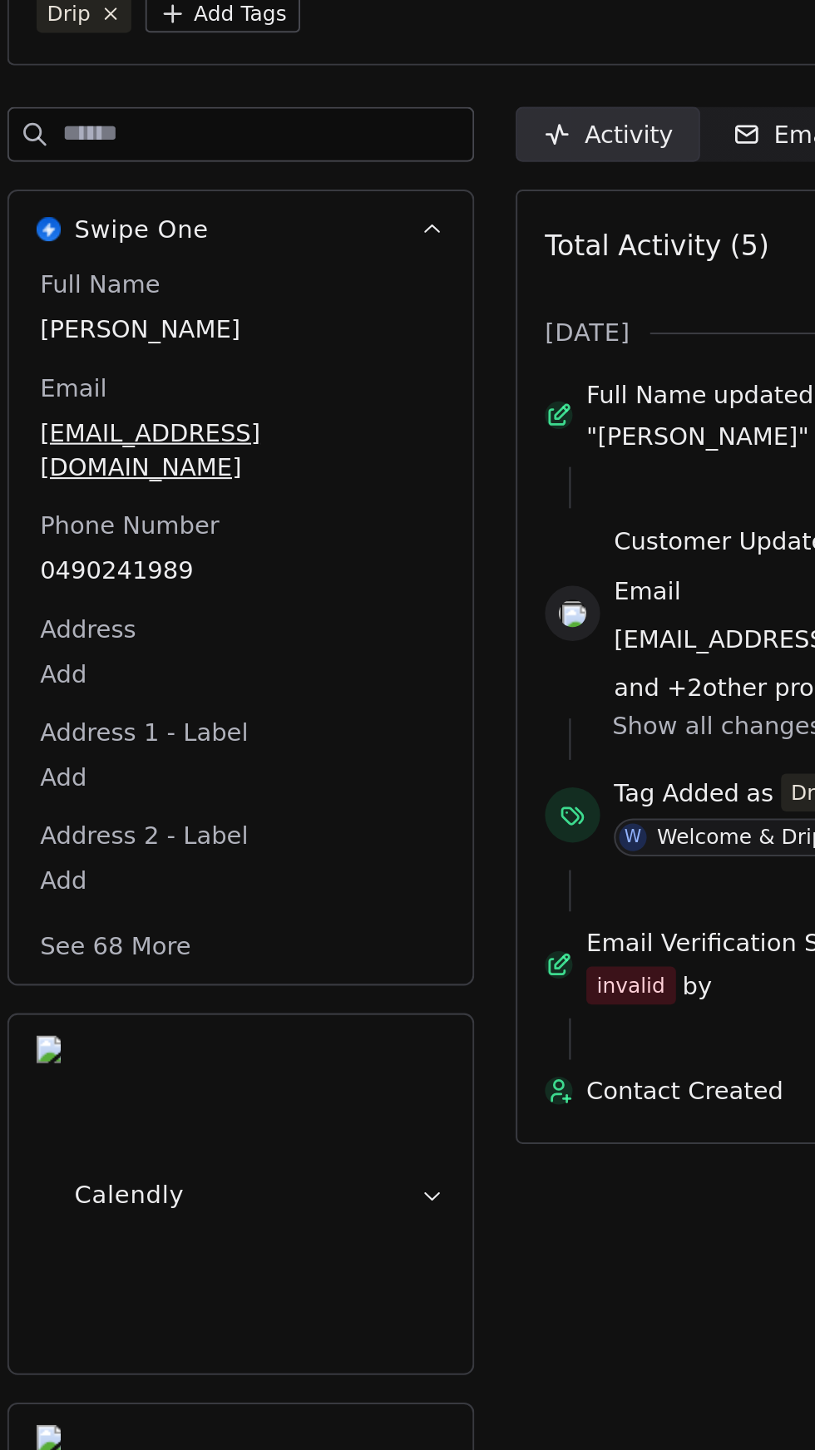
click at [433, 830] on button "Stripe" at bounding box center [357, 896] width 224 height 133
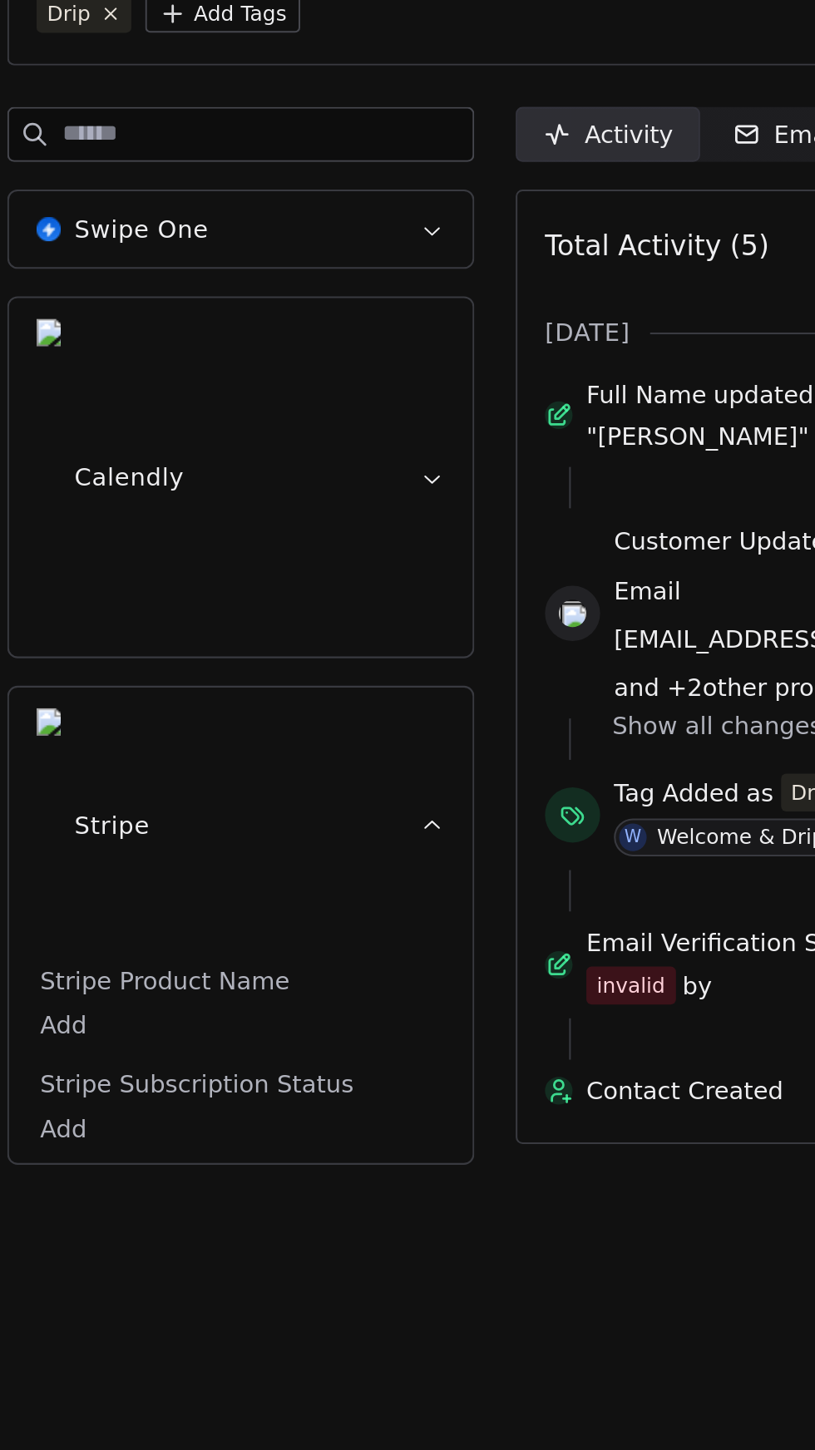
click at [443, 377] on icon "button" at bounding box center [449, 383] width 12 height 12
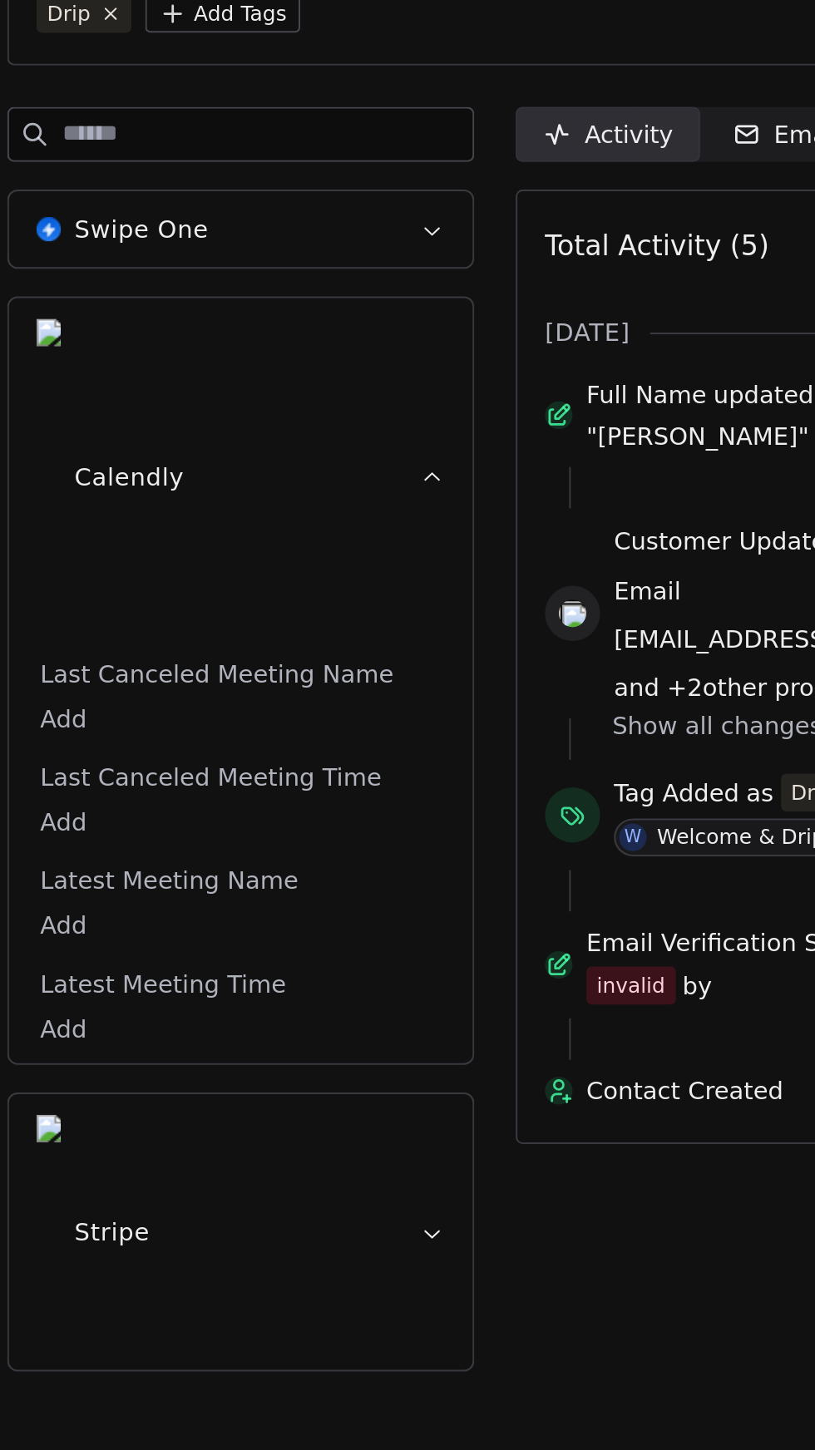
click at [449, 263] on icon "button" at bounding box center [449, 264] width 12 height 12
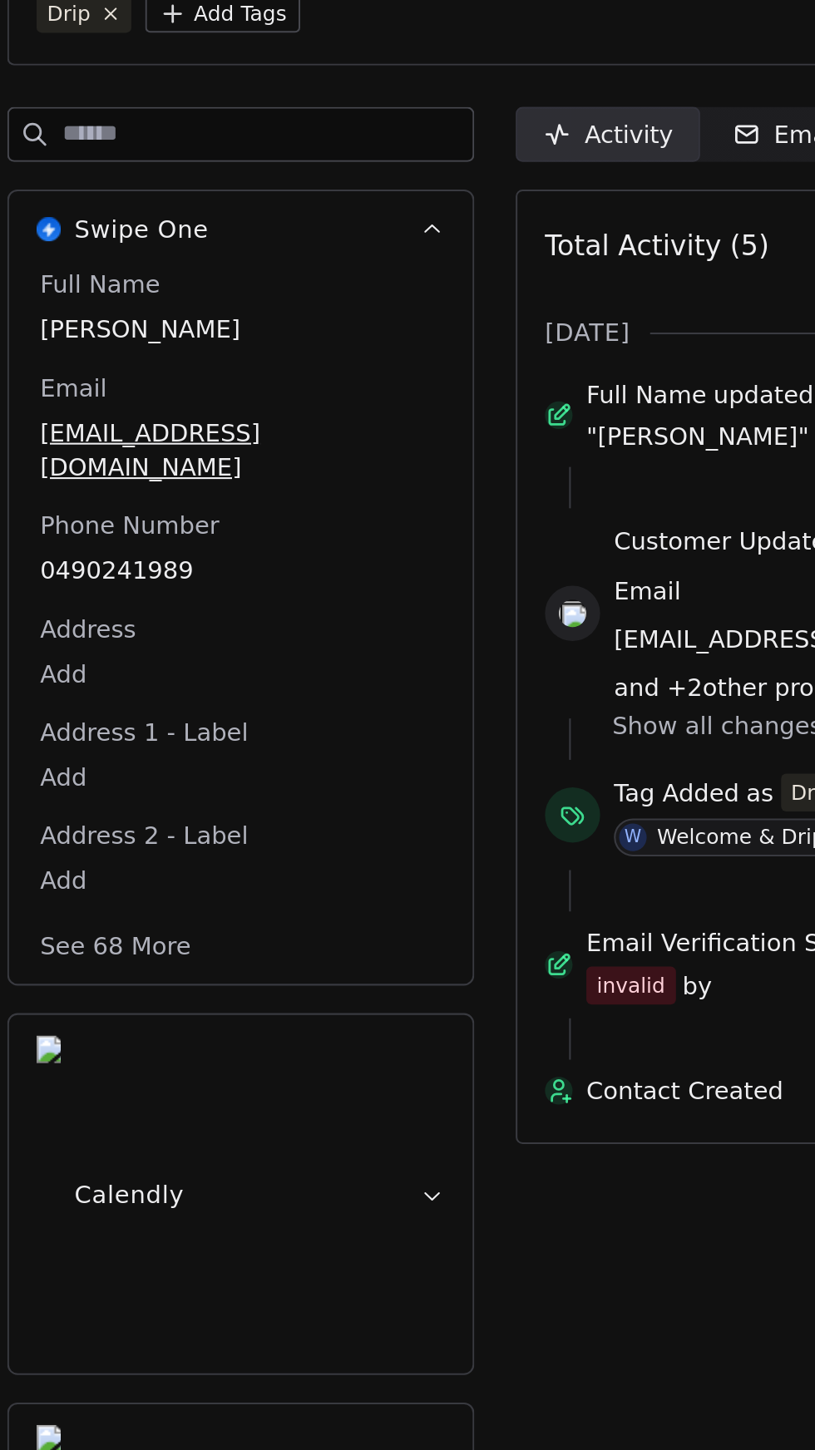
scroll to position [0, 12]
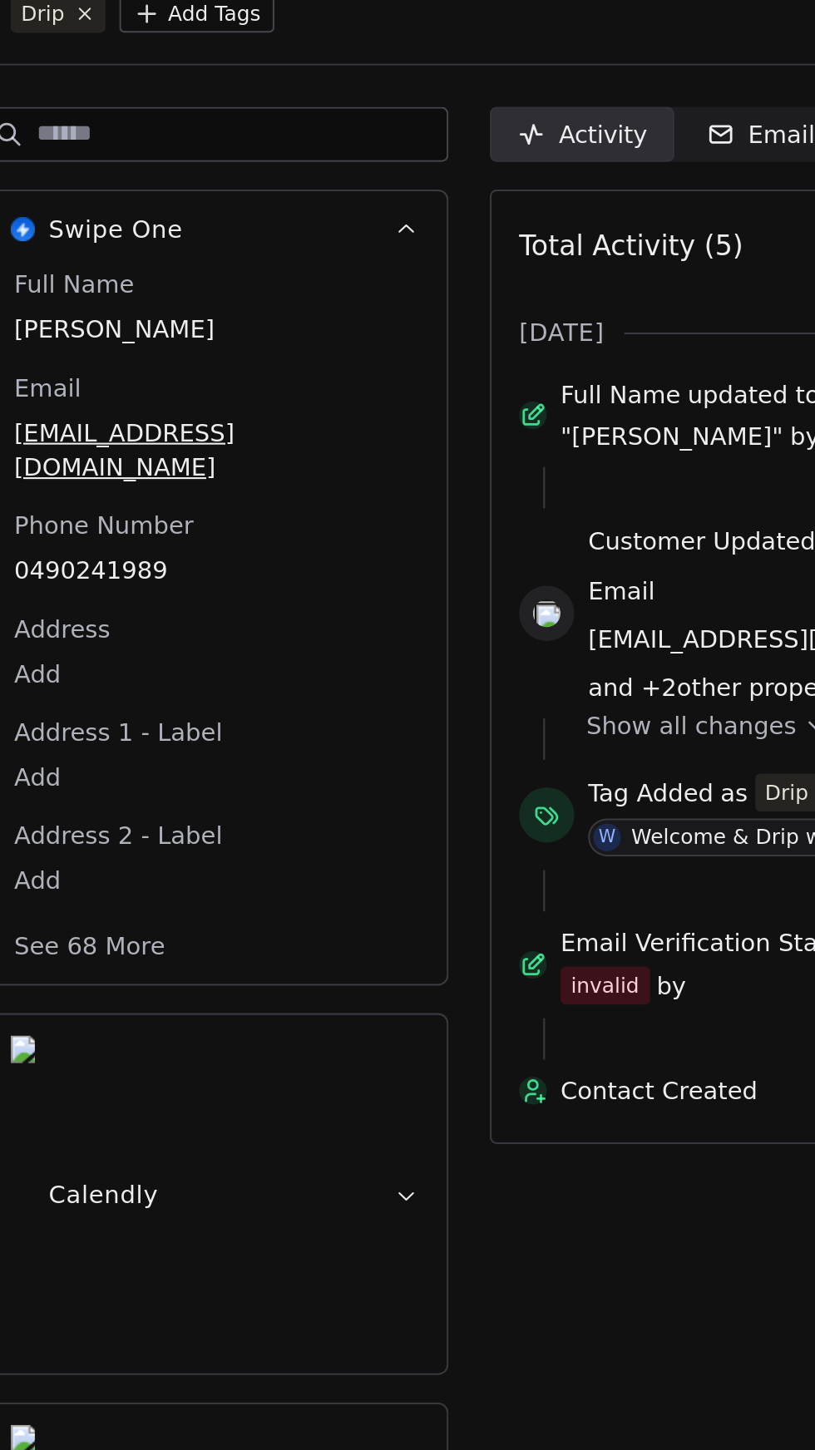
click at [590, 221] on div "Emails" at bounding box center [611, 217] width 58 height 17
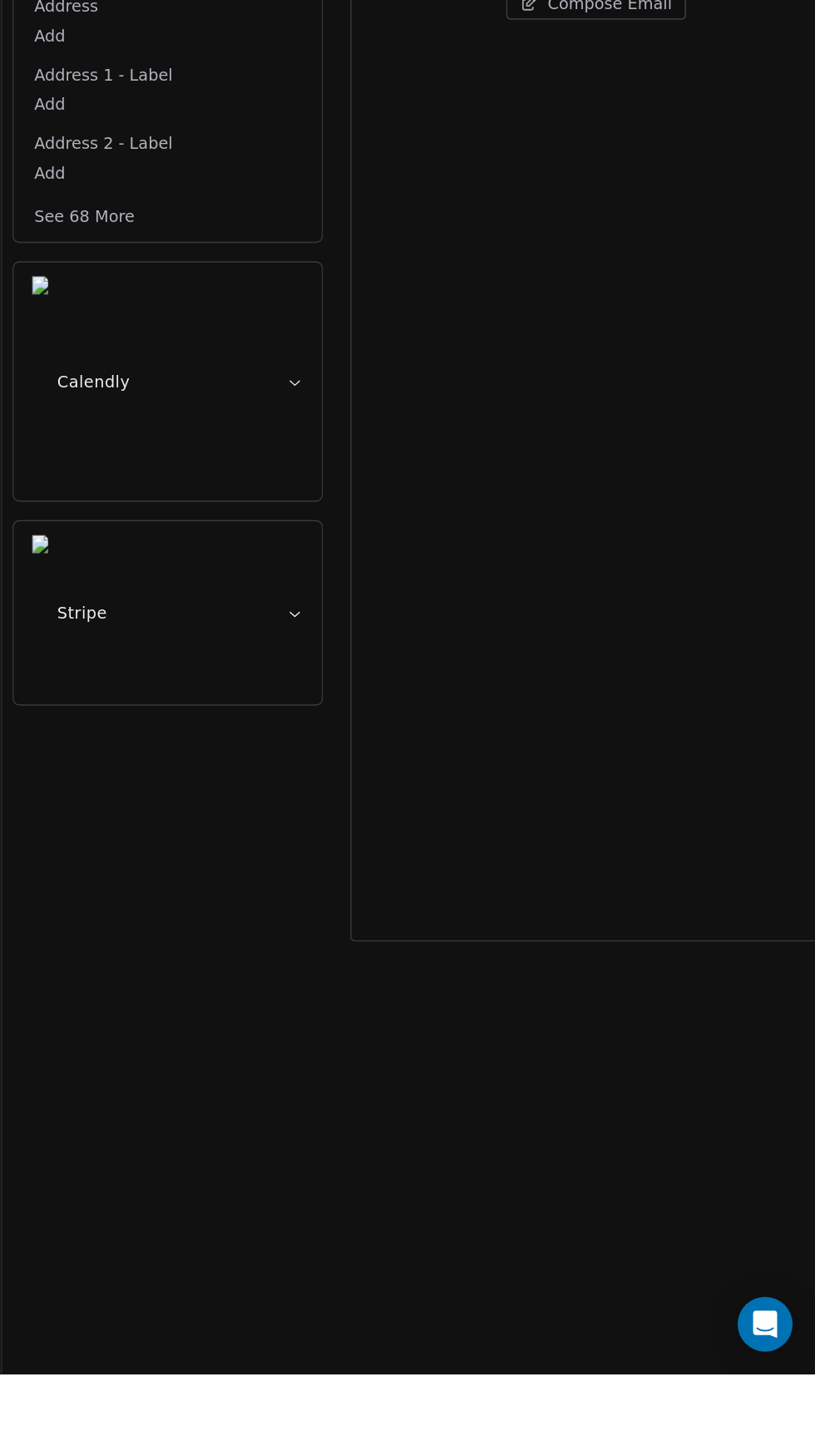
click at [778, 1423] on icon "Open Intercom Messenger" at bounding box center [778, 1413] width 17 height 20
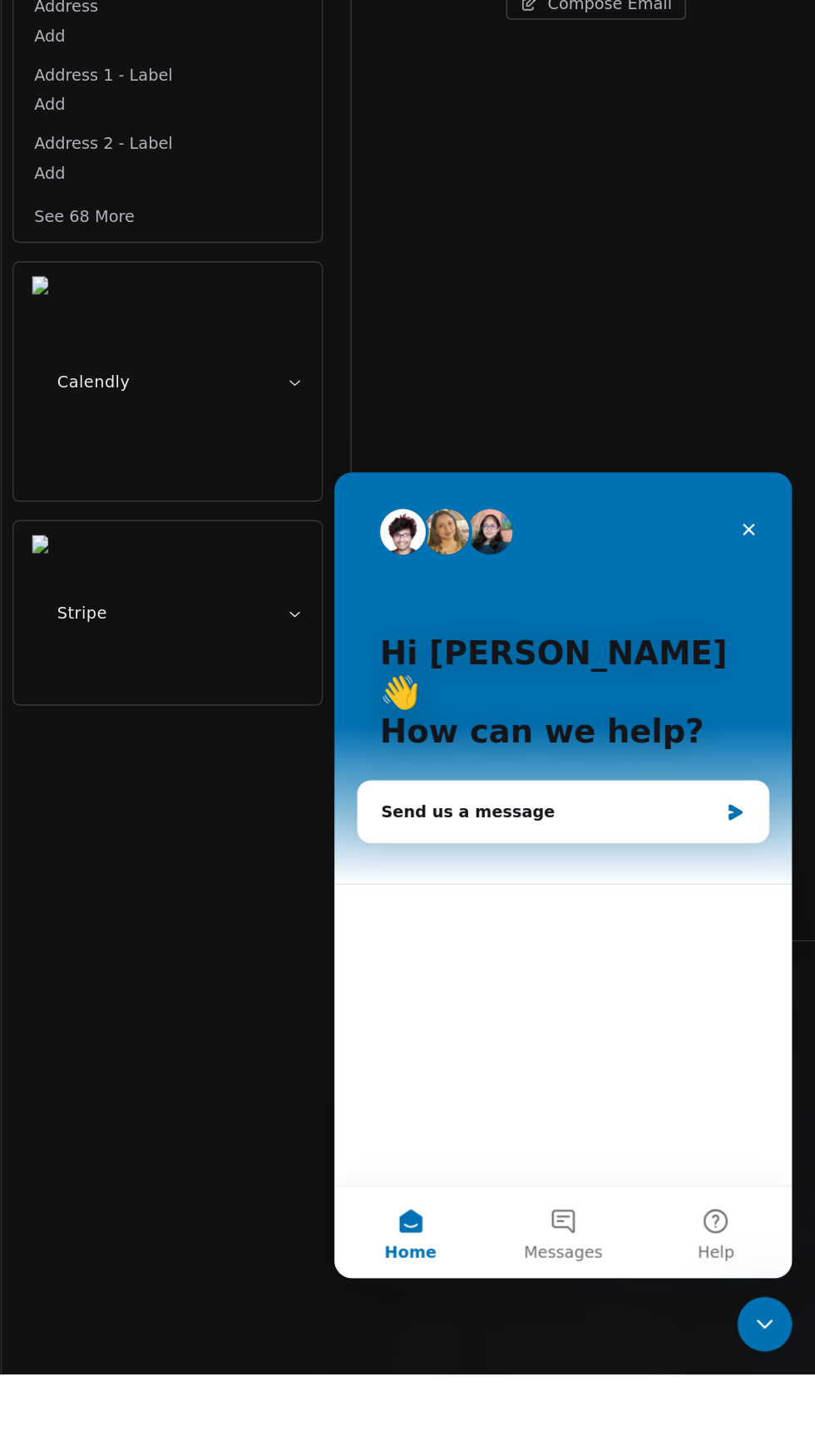
click at [579, 710] on div "Send us a message" at bounding box center [489, 718] width 244 height 17
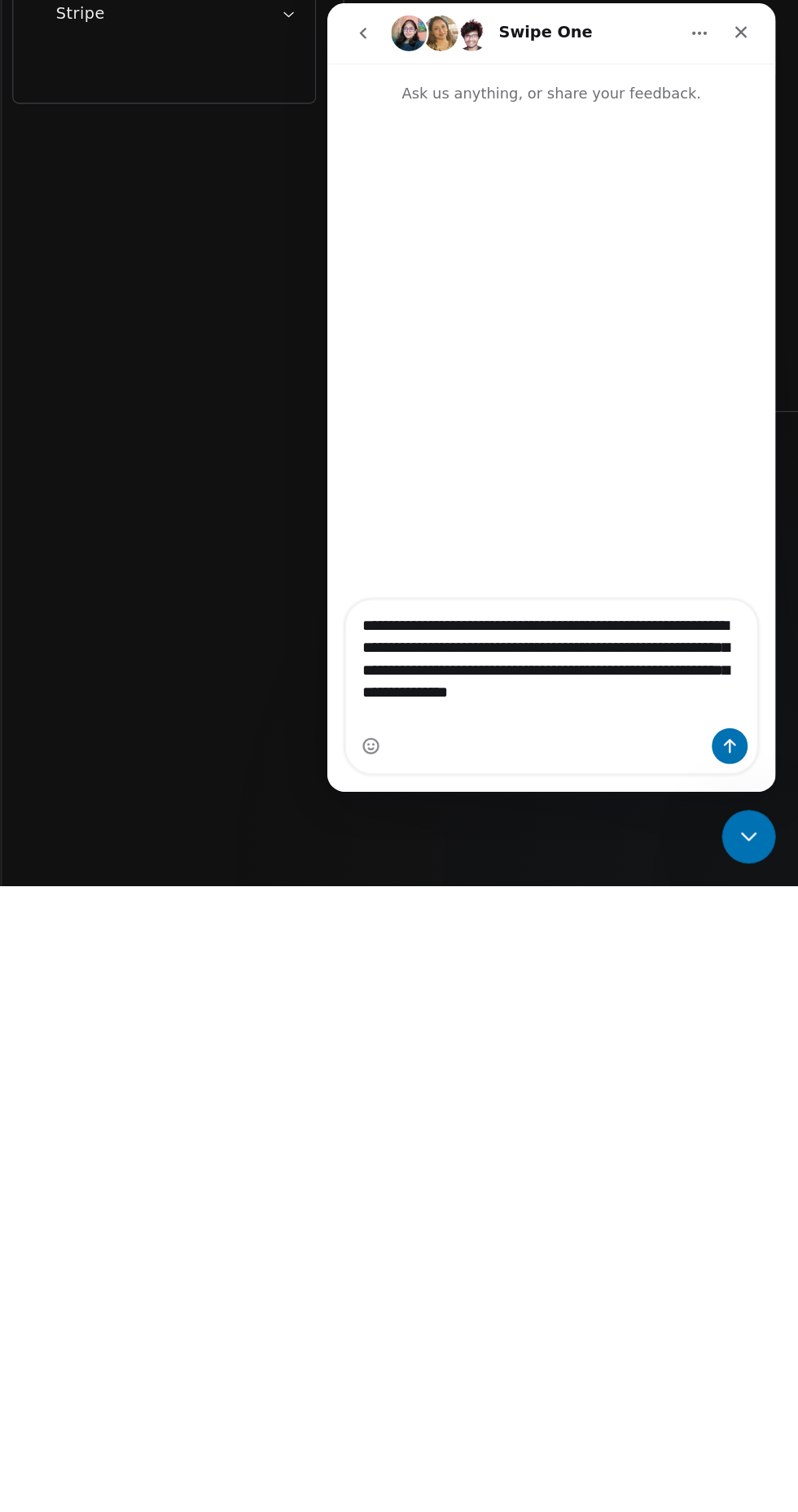
type textarea "**********"
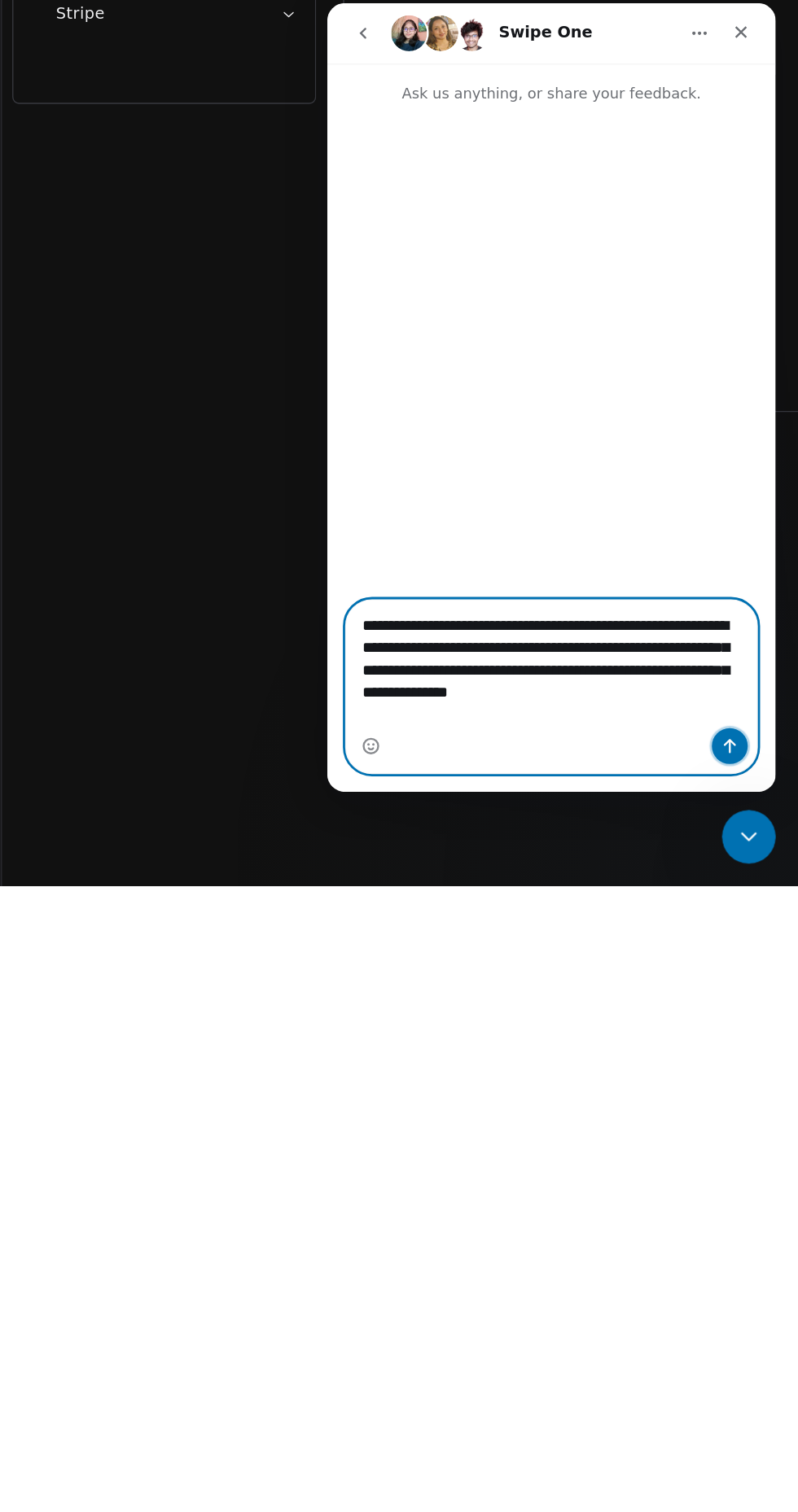
click at [617, 544] on icon "Send a message…" at bounding box center [618, 542] width 13 height 13
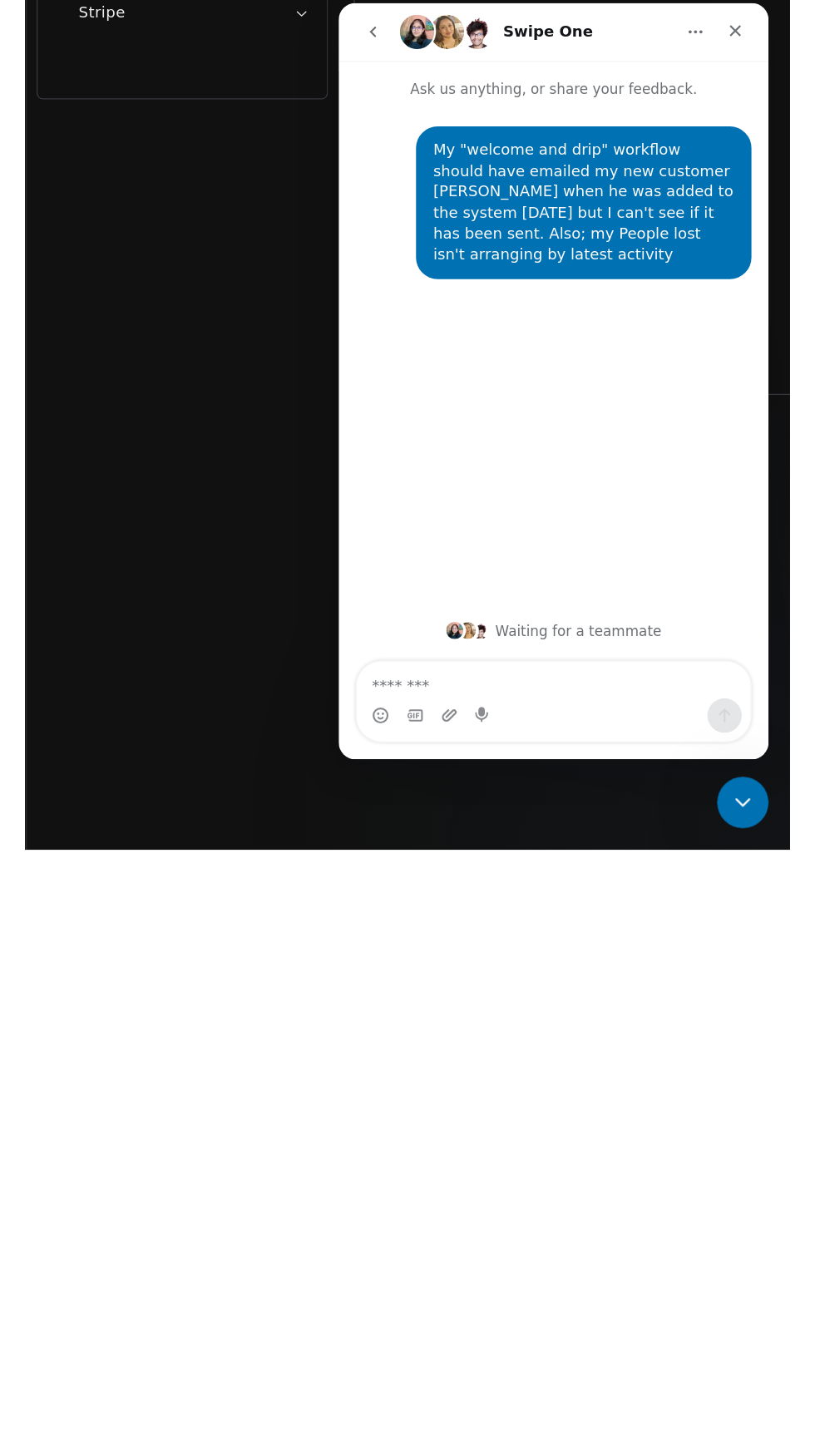
scroll to position [130, 0]
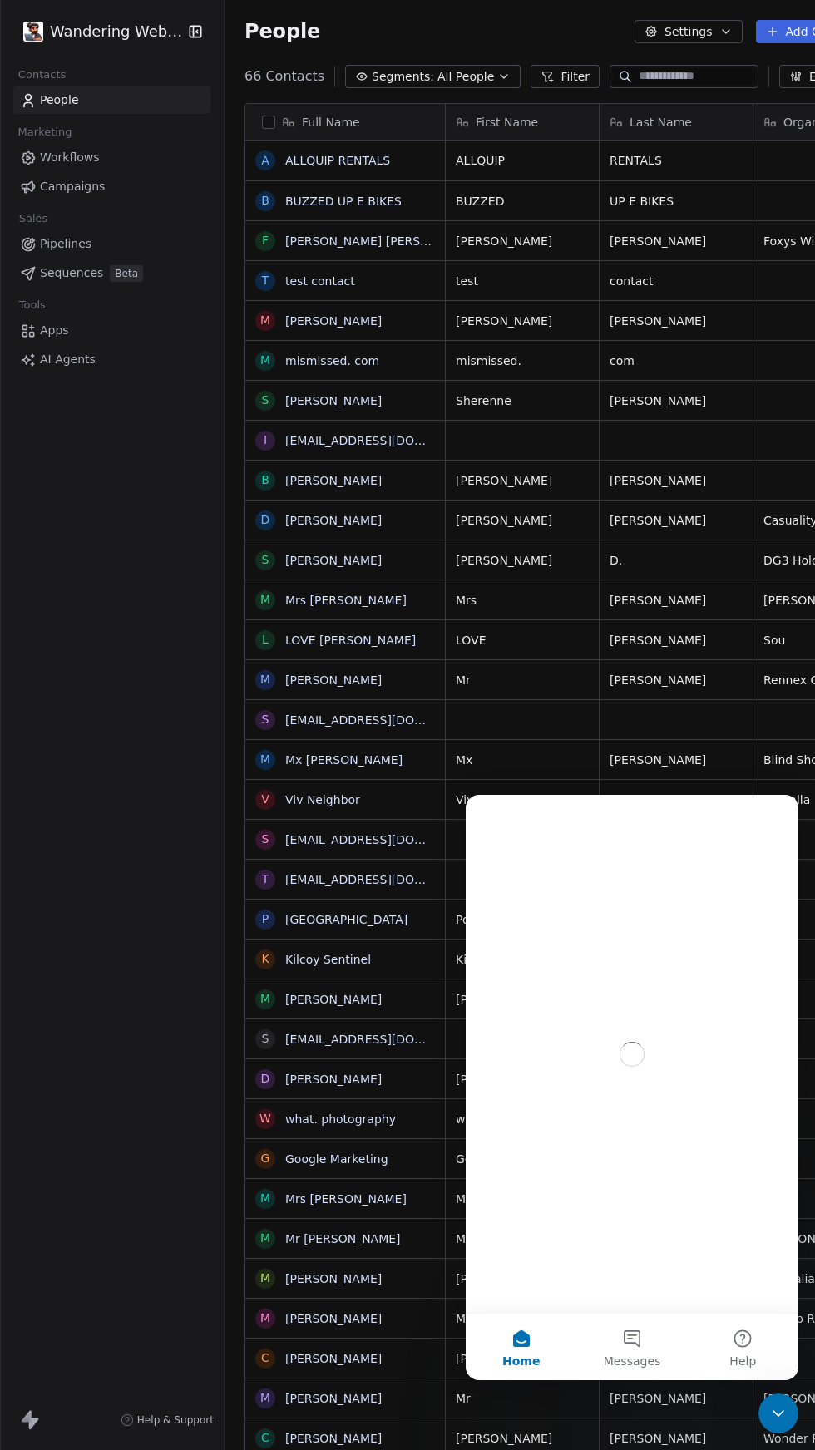
scroll to position [1450, 685]
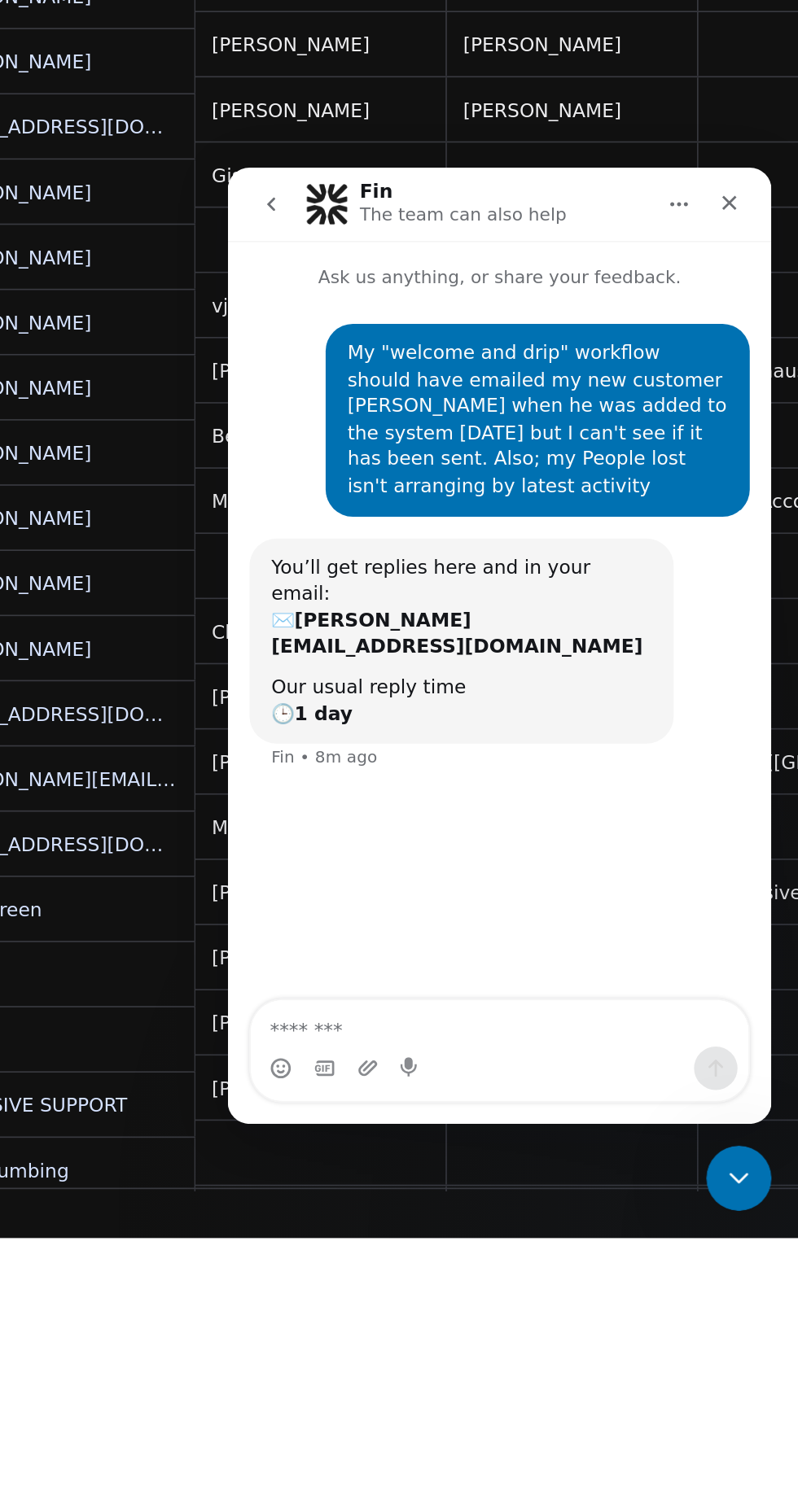
scroll to position [1003, 0]
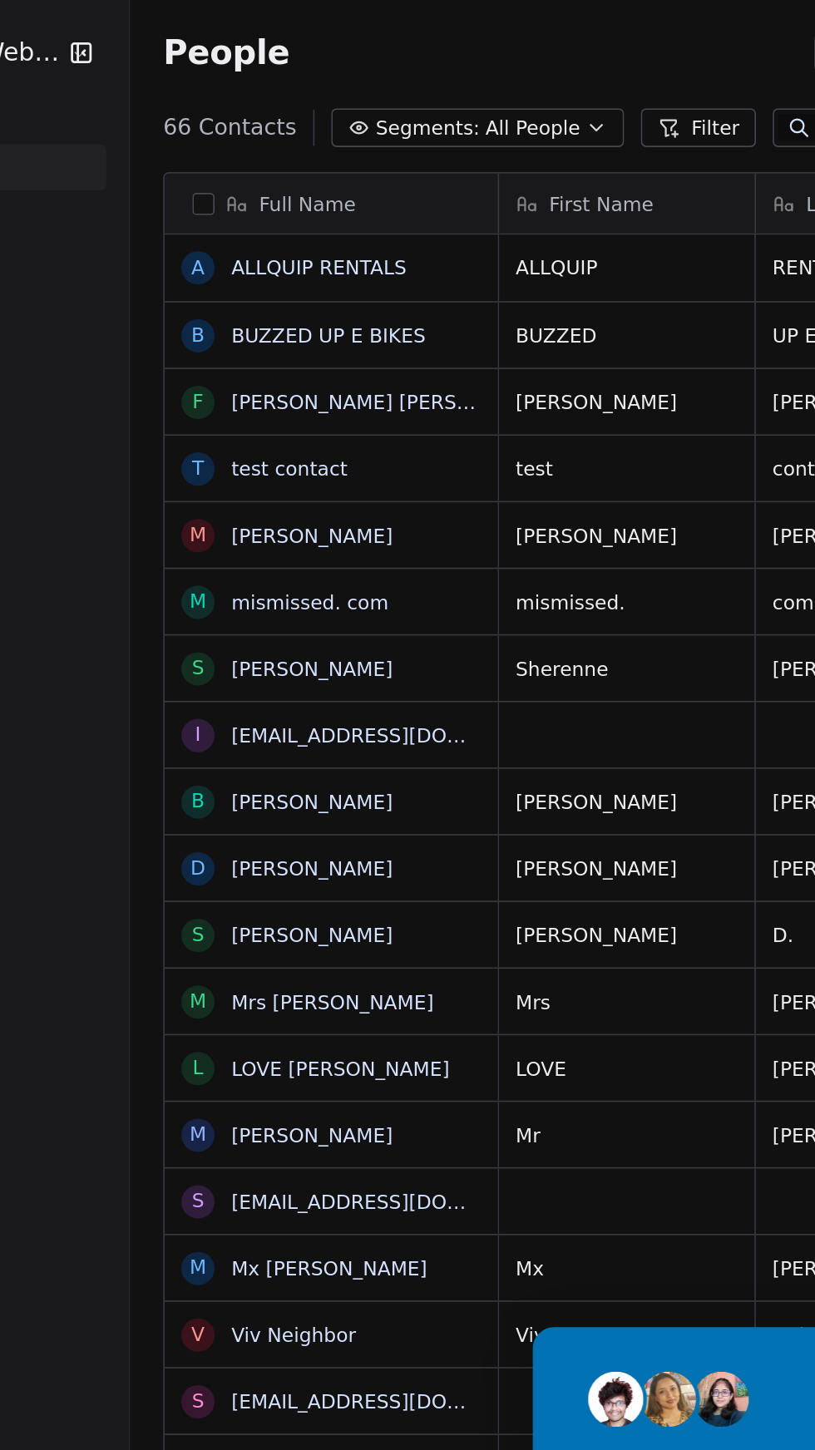
scroll to position [1450, 685]
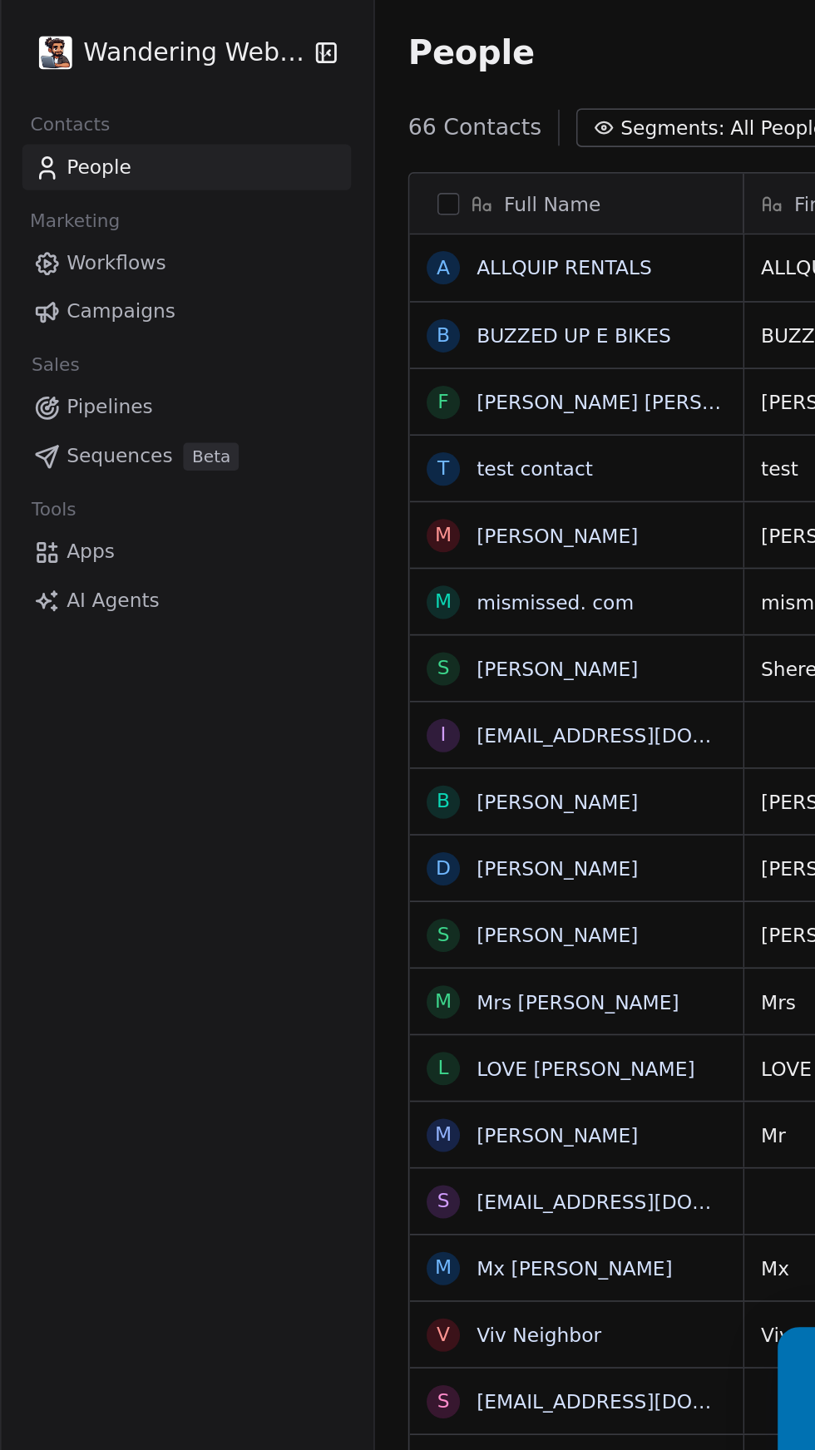
click at [99, 169] on link "Workflows" at bounding box center [111, 157] width 197 height 27
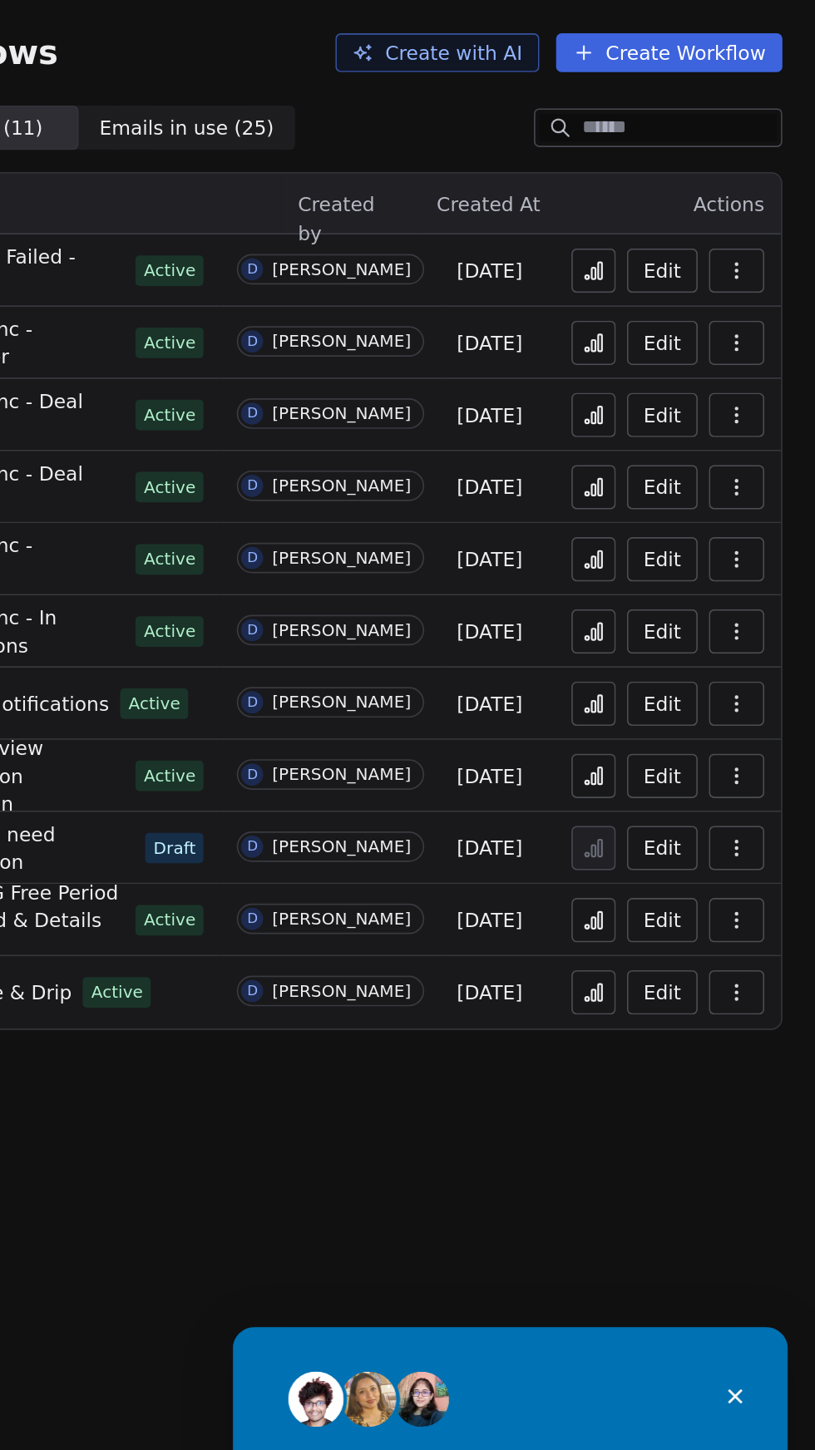
click at [532, 1367] on icon "Close" at bounding box center [533, 1367] width 9 height 9
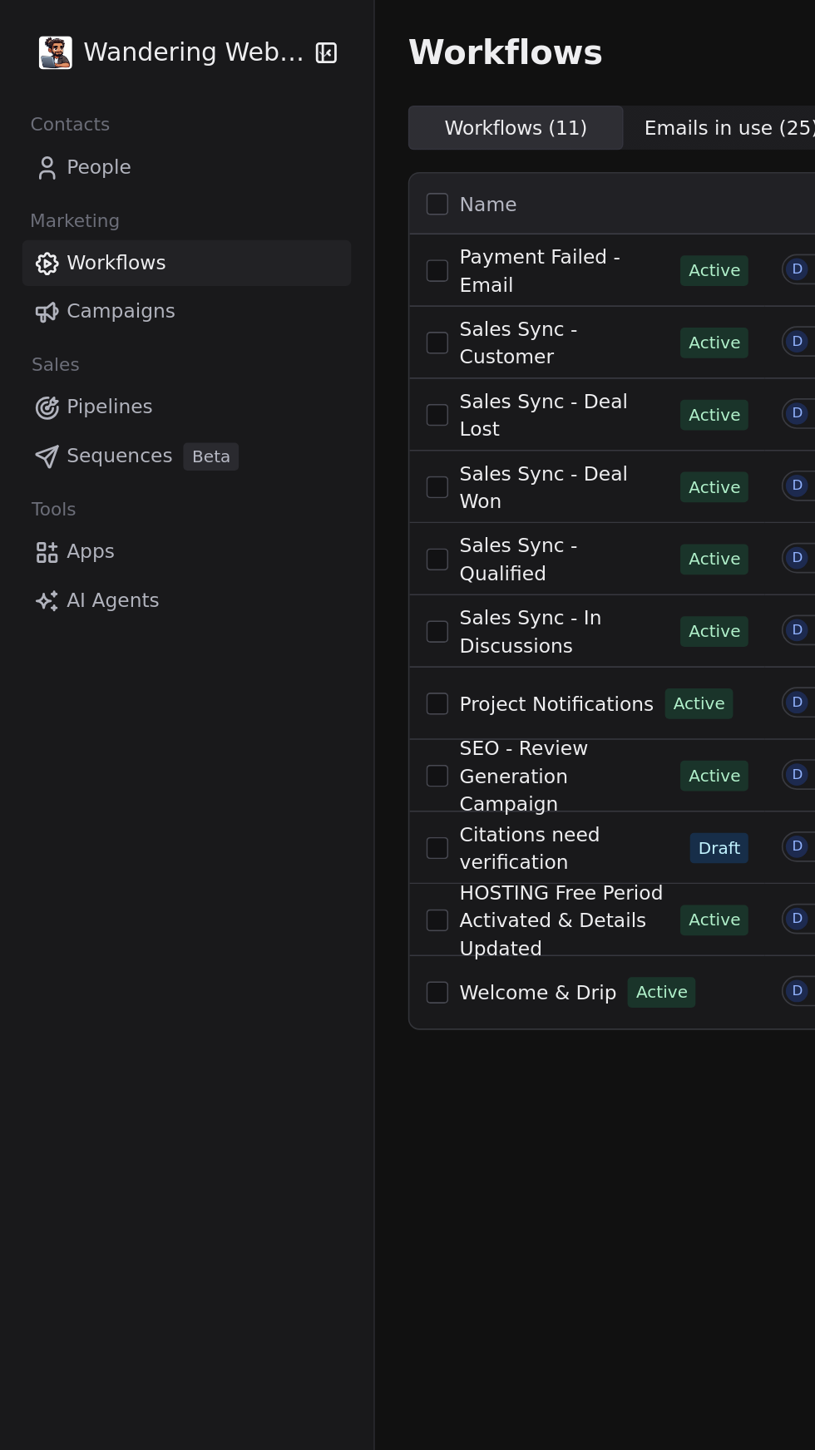
click at [80, 238] on span "Pipelines" at bounding box center [66, 243] width 52 height 17
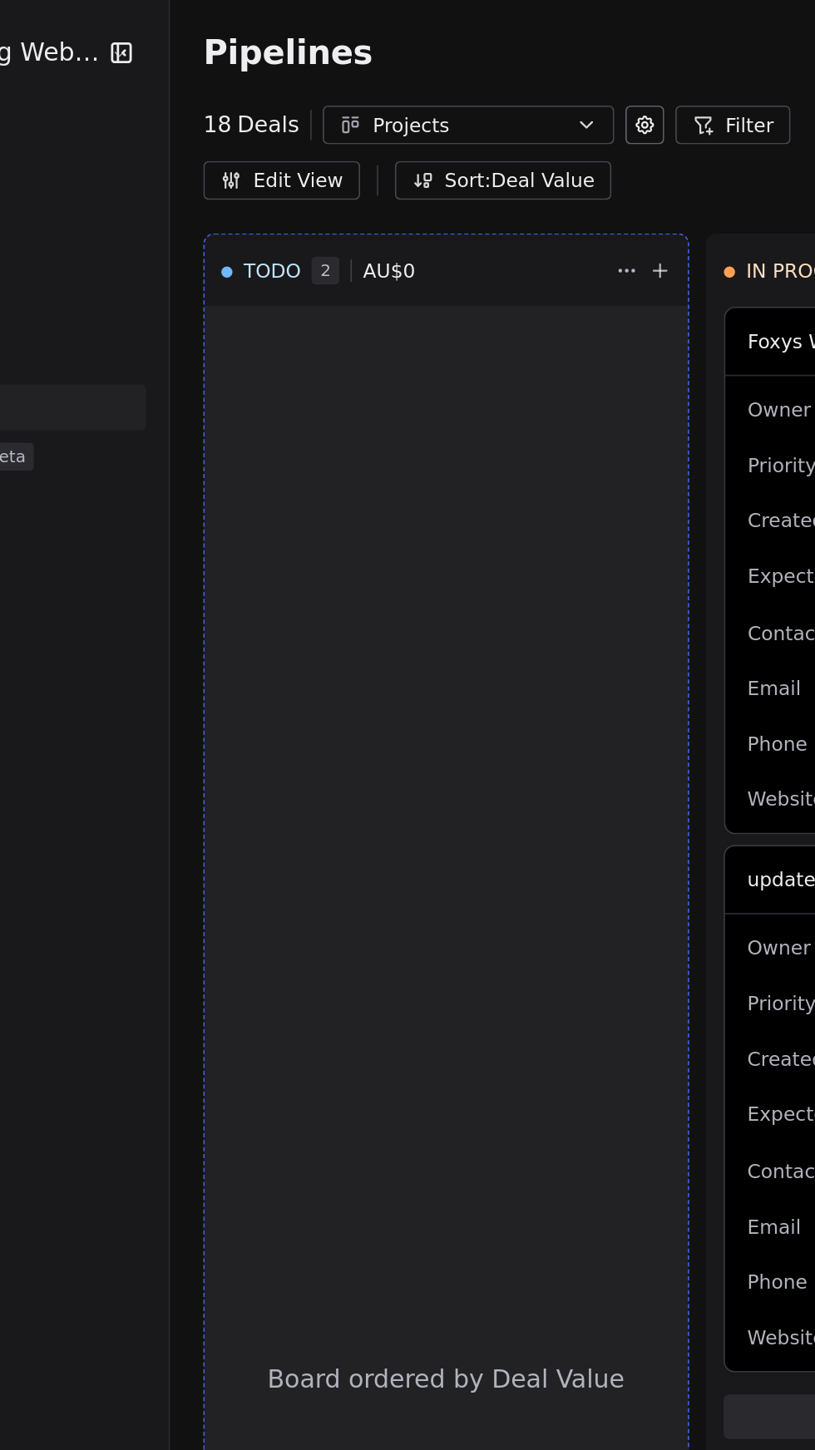
click at [439, 73] on div "Projects" at bounding box center [403, 74] width 115 height 17
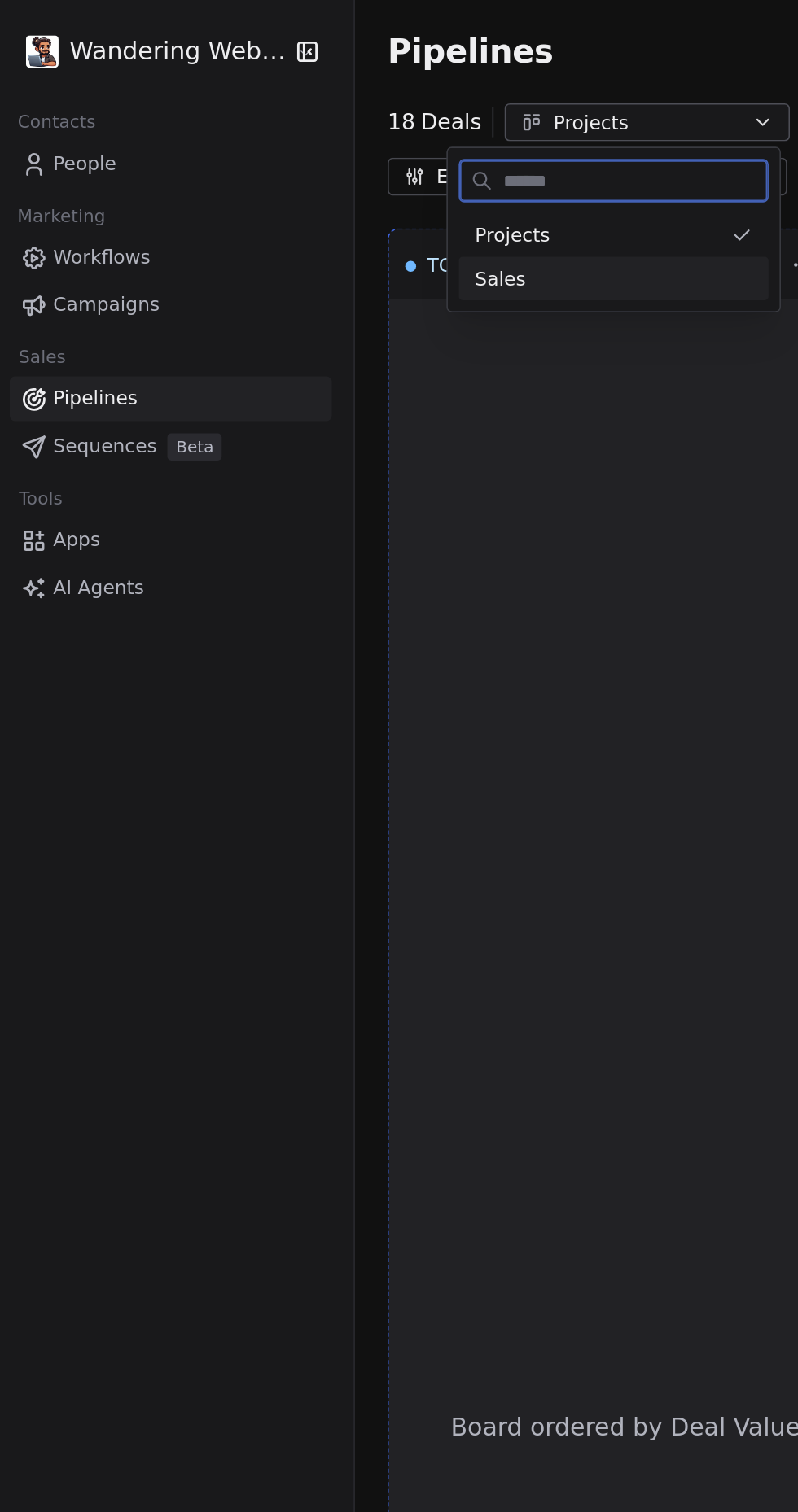
click at [324, 172] on div "Sales" at bounding box center [375, 166] width 166 height 17
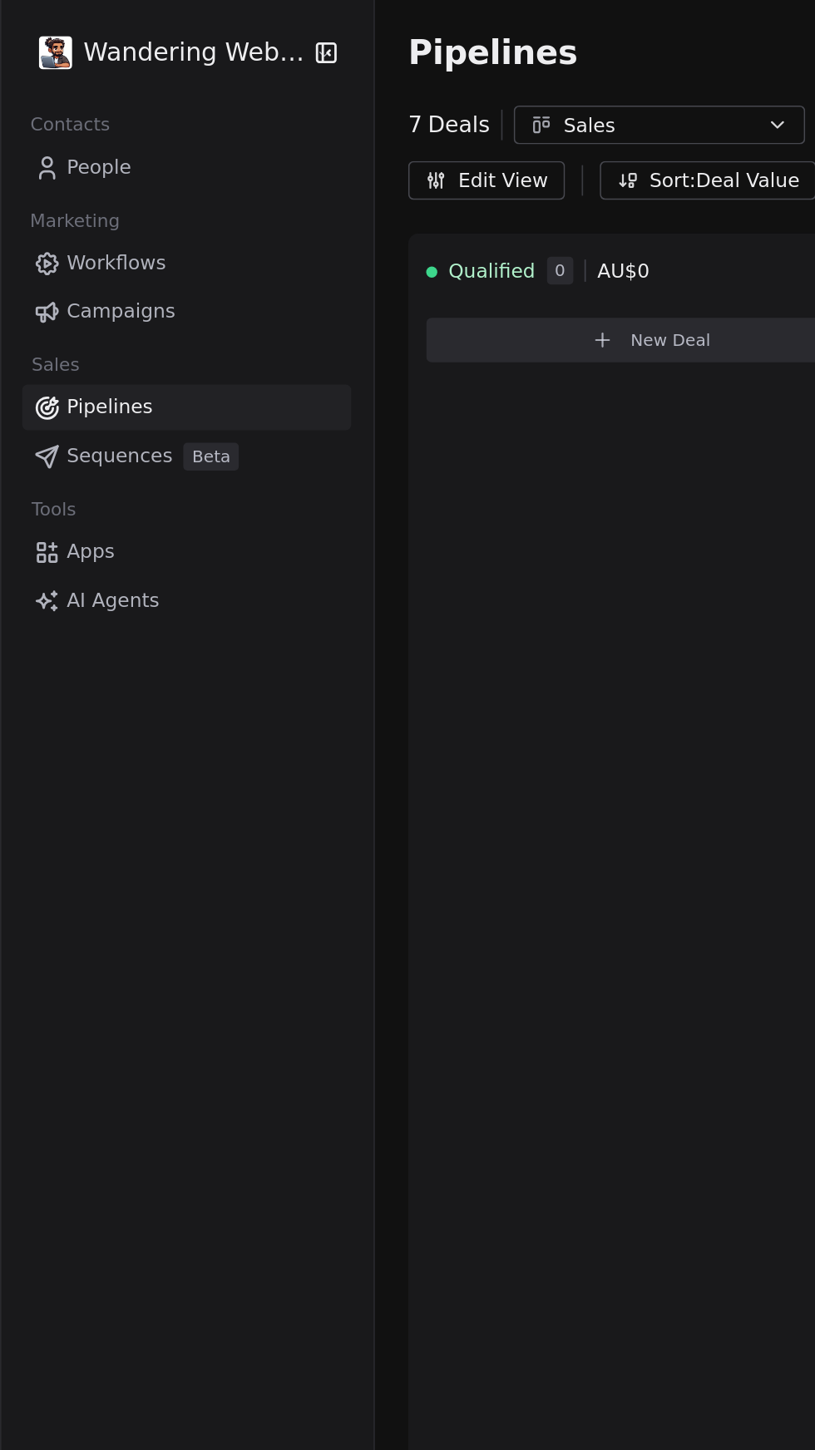
click at [71, 164] on span "Workflows" at bounding box center [70, 157] width 60 height 17
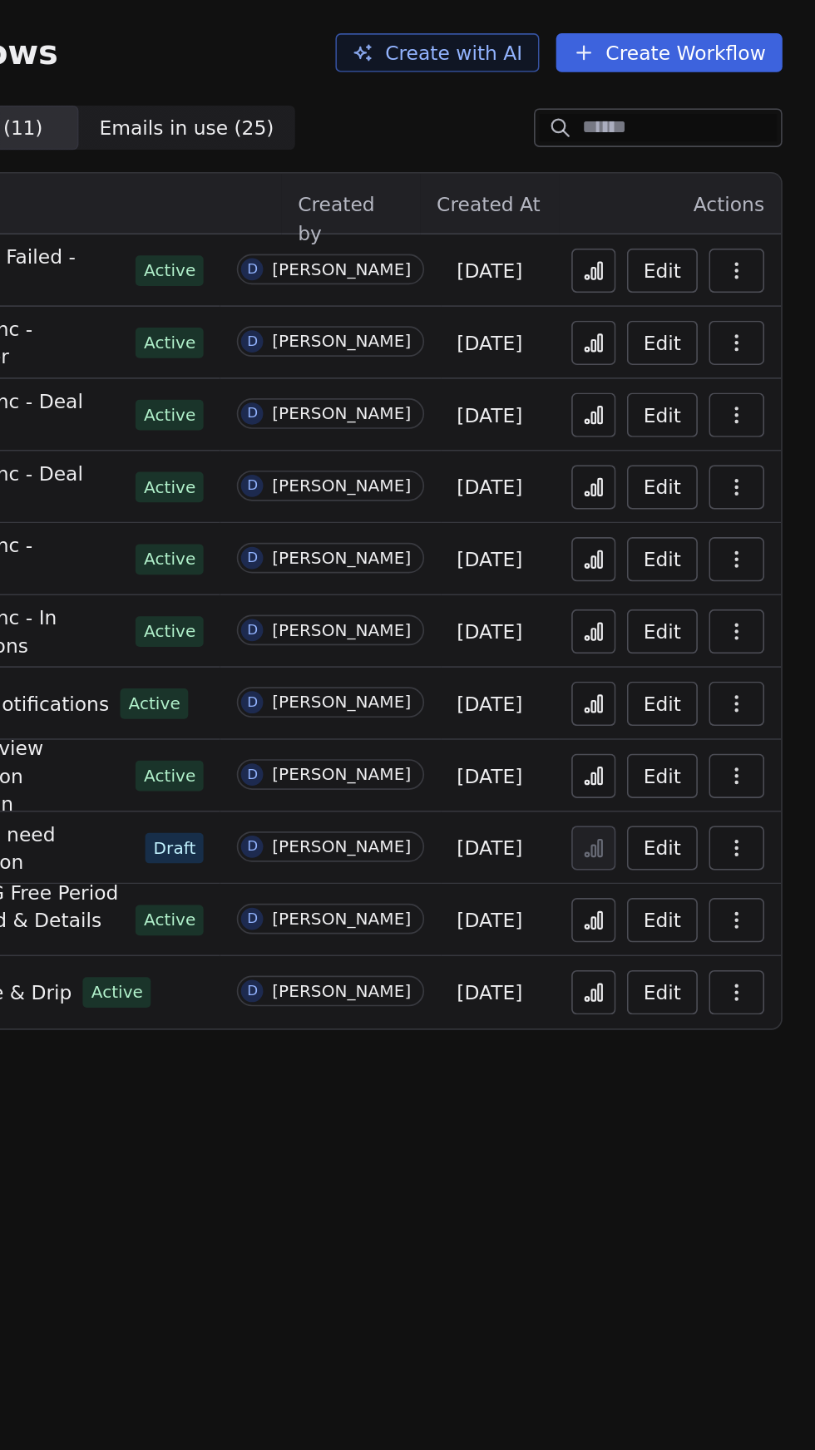
click at [687, 599] on icon at bounding box center [685, 594] width 2 height 10
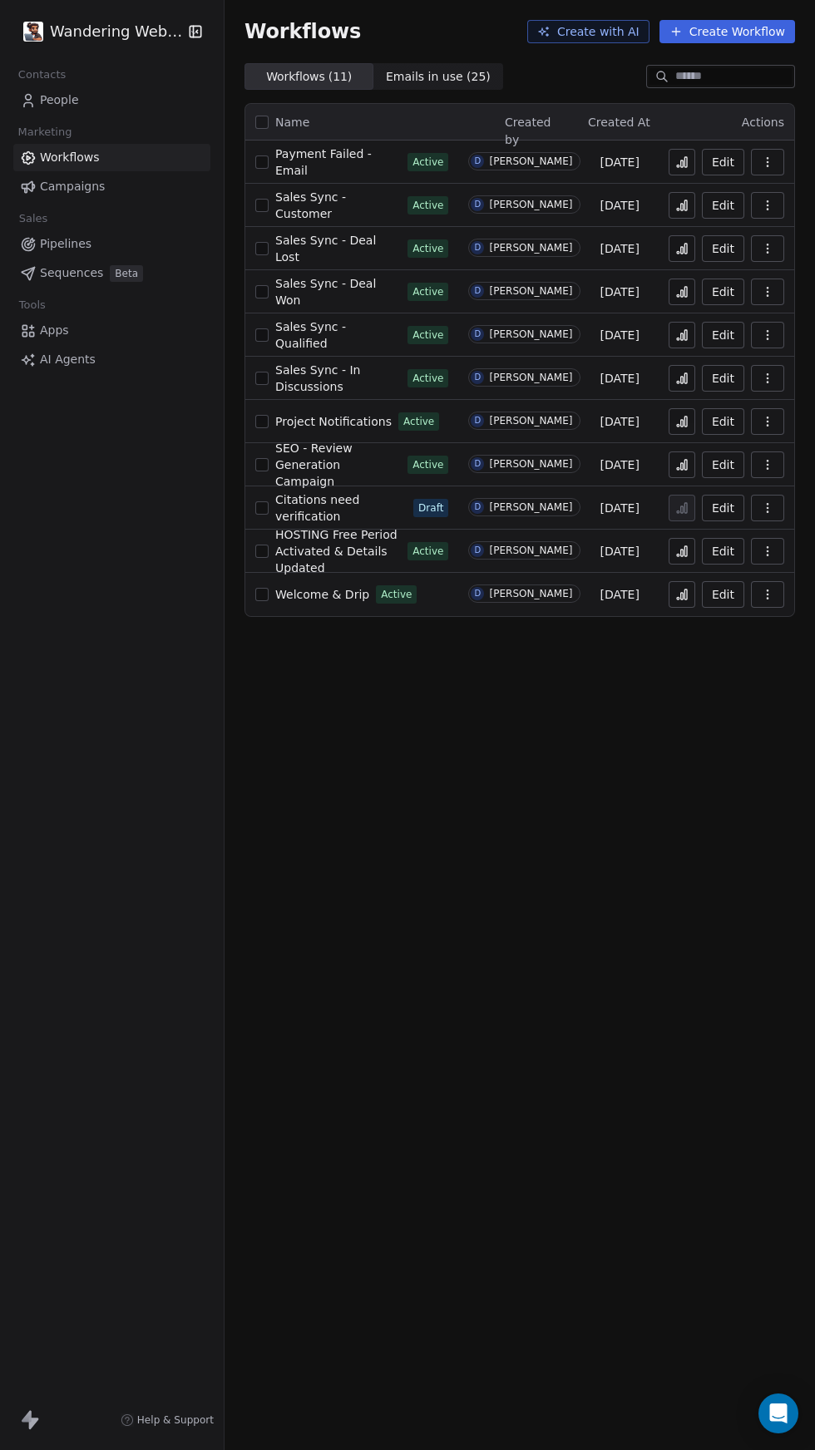
click at [347, 593] on span "Welcome & Drip" at bounding box center [322, 594] width 94 height 13
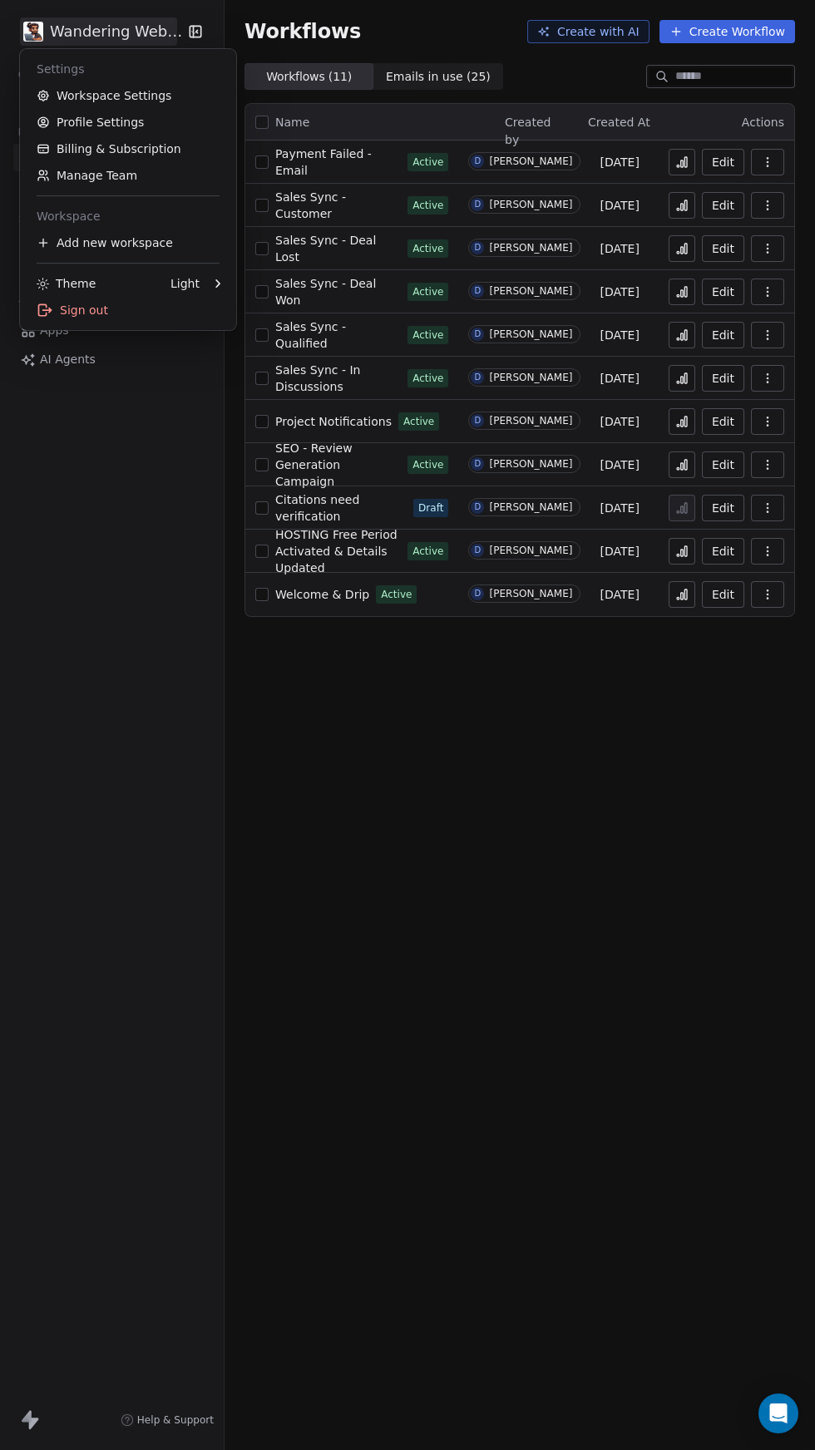
click at [33, 31] on html "Wandering Webmaster Contacts People Marketing Workflows Campaigns Sales Pipelin…" at bounding box center [407, 725] width 815 height 1450
click at [146, 96] on link "Workspace Settings" at bounding box center [128, 95] width 203 height 27
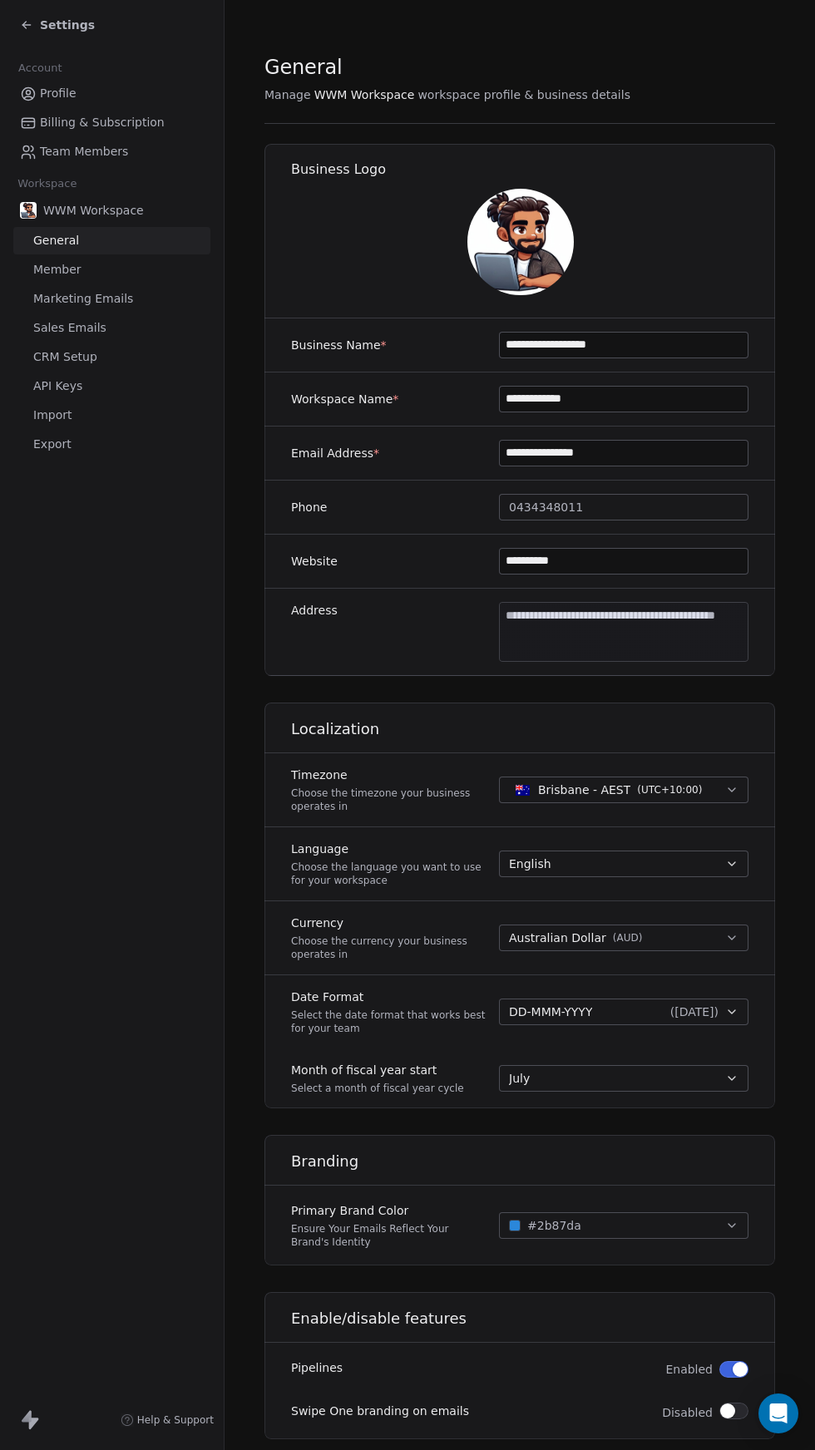
click at [133, 317] on link "Sales Emails" at bounding box center [111, 327] width 197 height 27
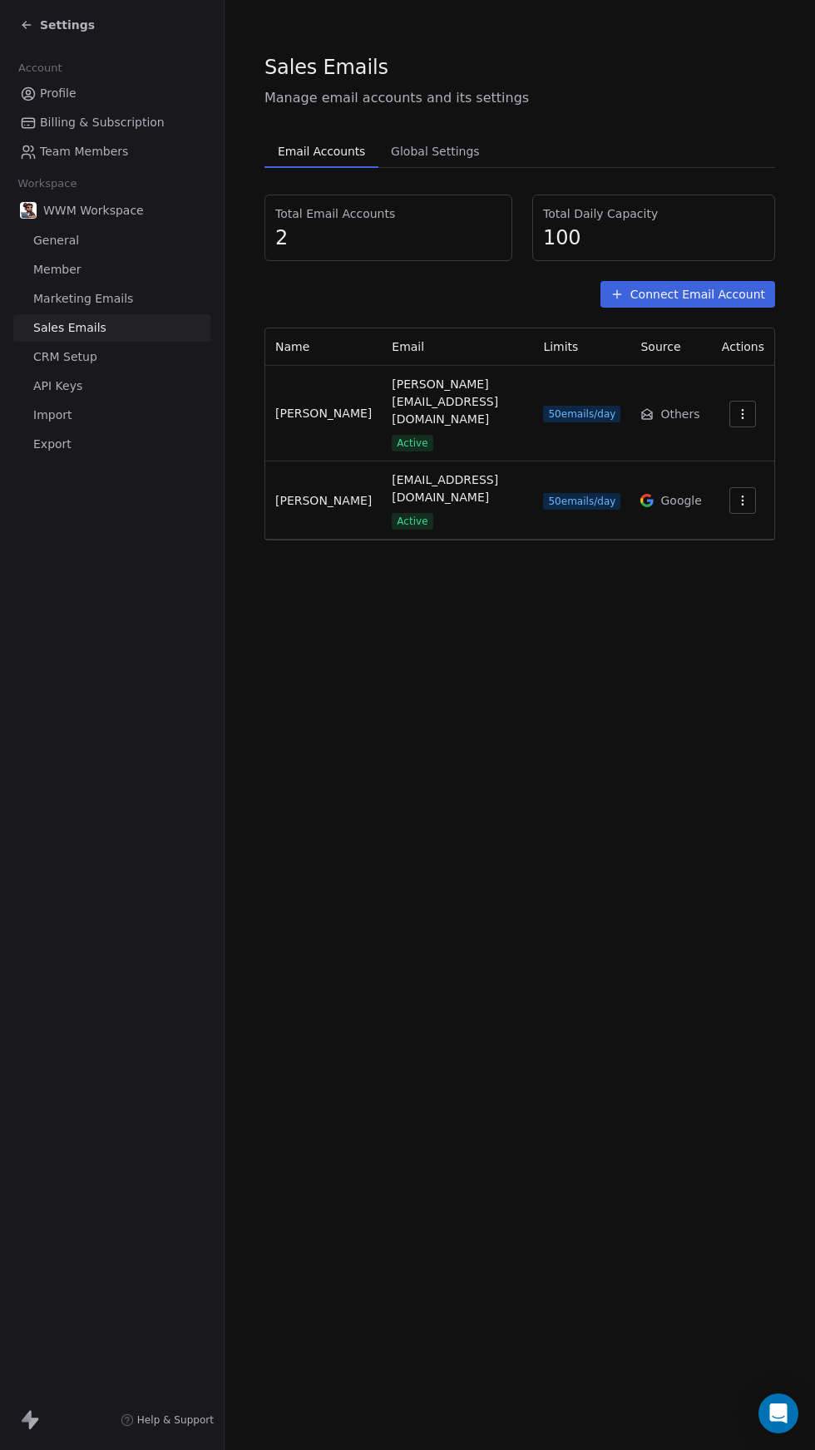
click at [116, 319] on link "Sales Emails" at bounding box center [111, 327] width 197 height 27
click at [115, 303] on span "Marketing Emails" at bounding box center [83, 298] width 100 height 17
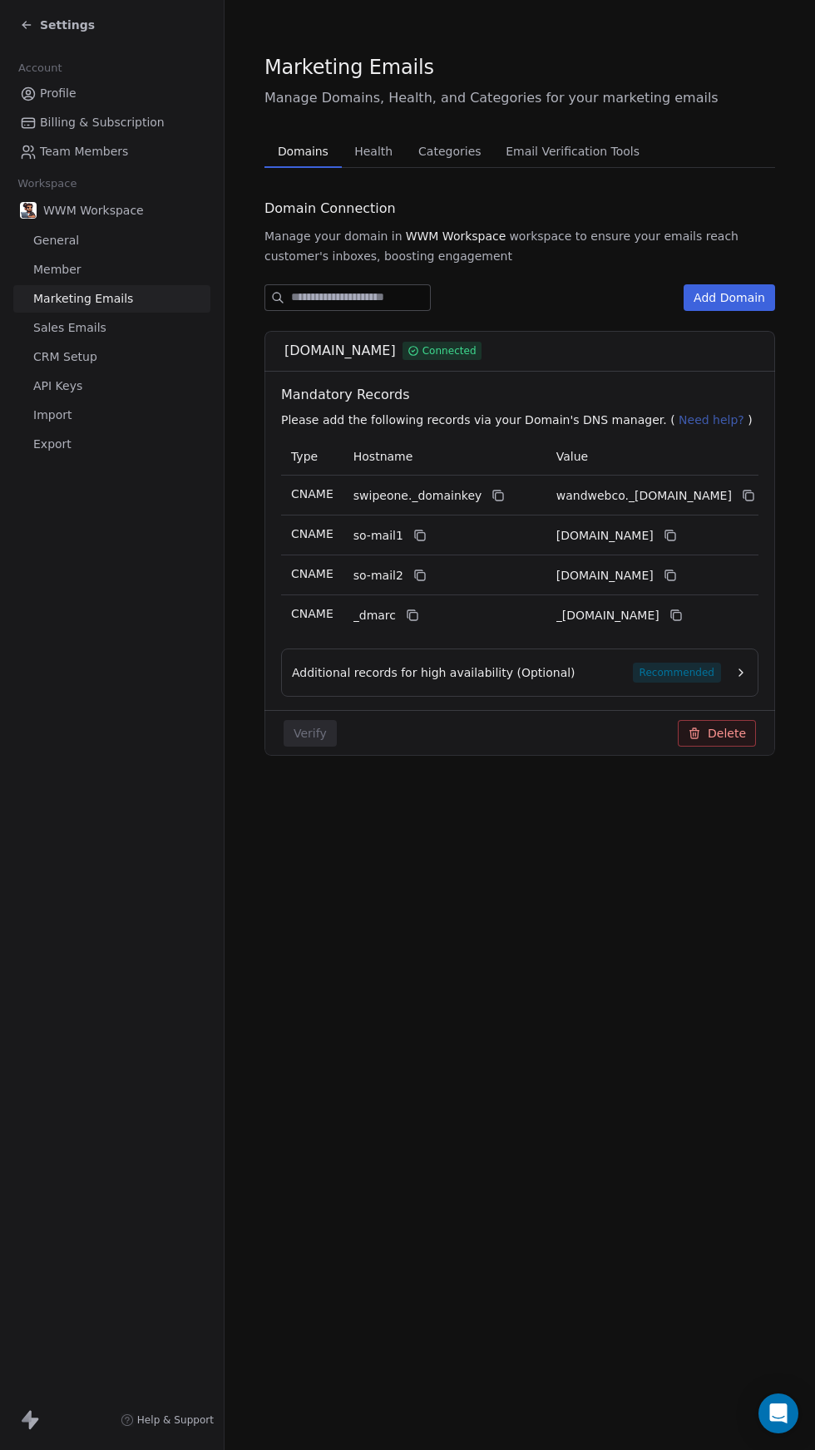
click at [589, 158] on span "Email Verification Tools" at bounding box center [572, 151] width 147 height 23
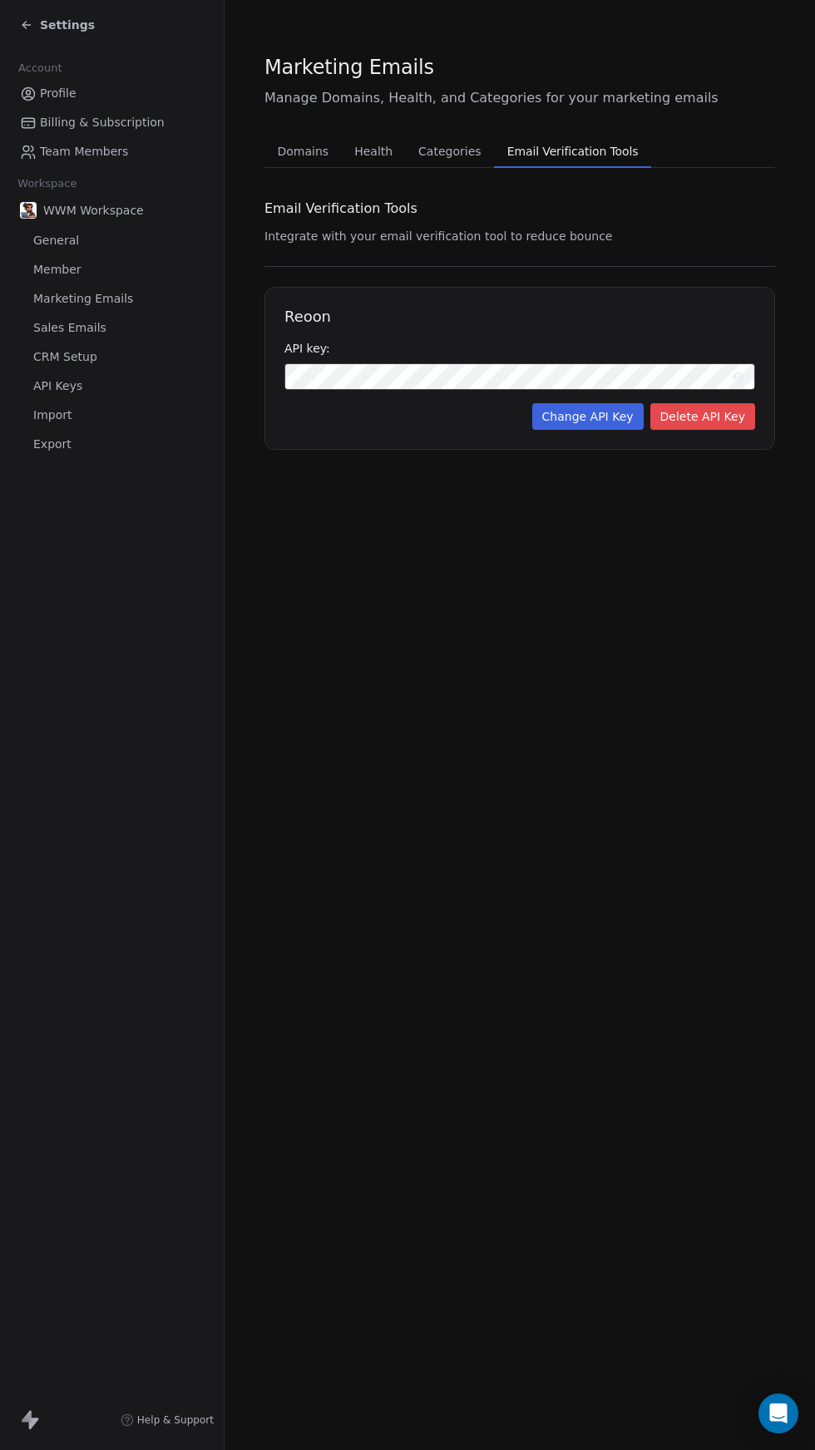
click at [378, 153] on span "Health" at bounding box center [373, 151] width 52 height 23
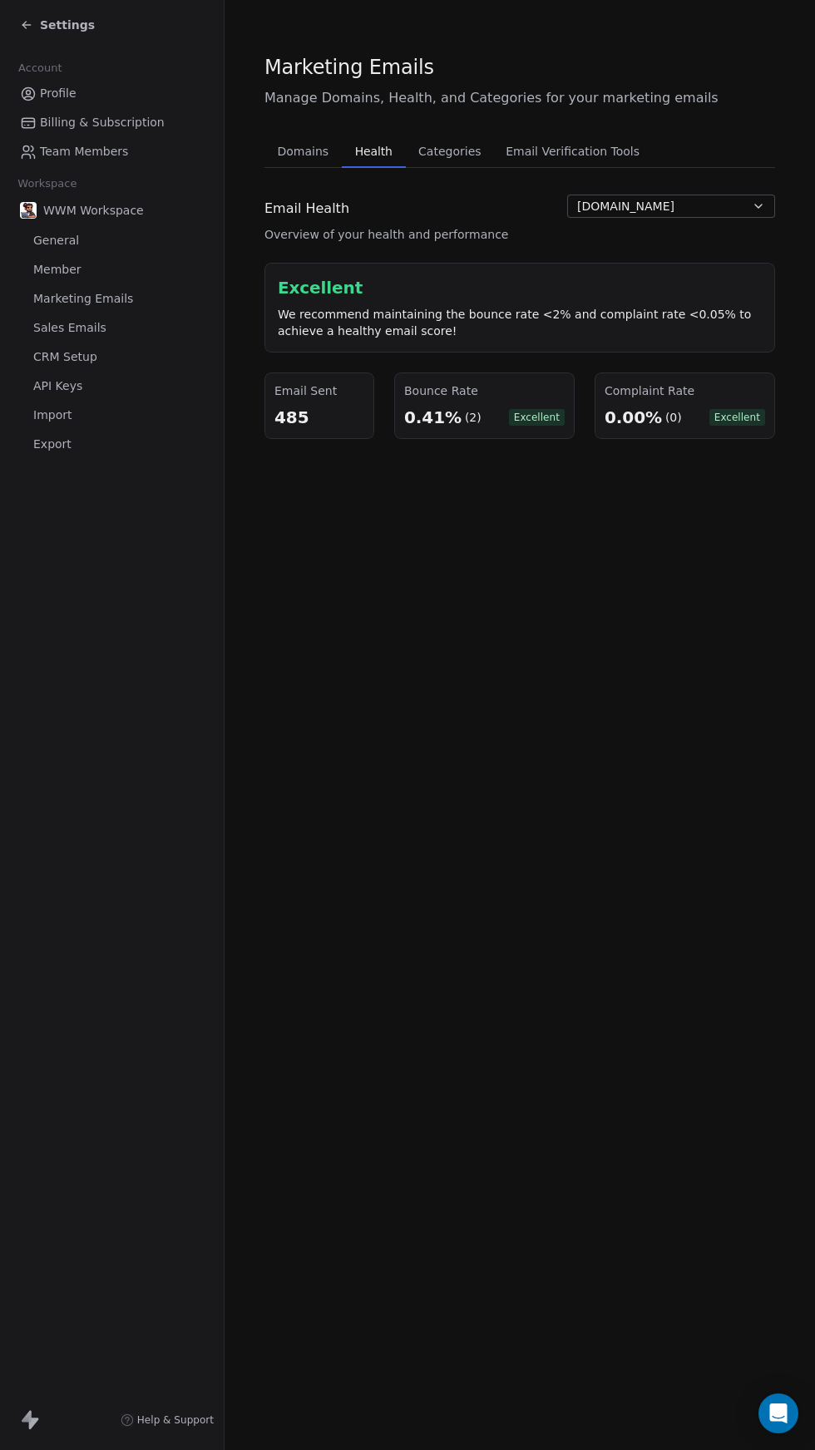
click at [80, 357] on span "CRM Setup" at bounding box center [65, 356] width 64 height 17
